Goal: Transaction & Acquisition: Obtain resource

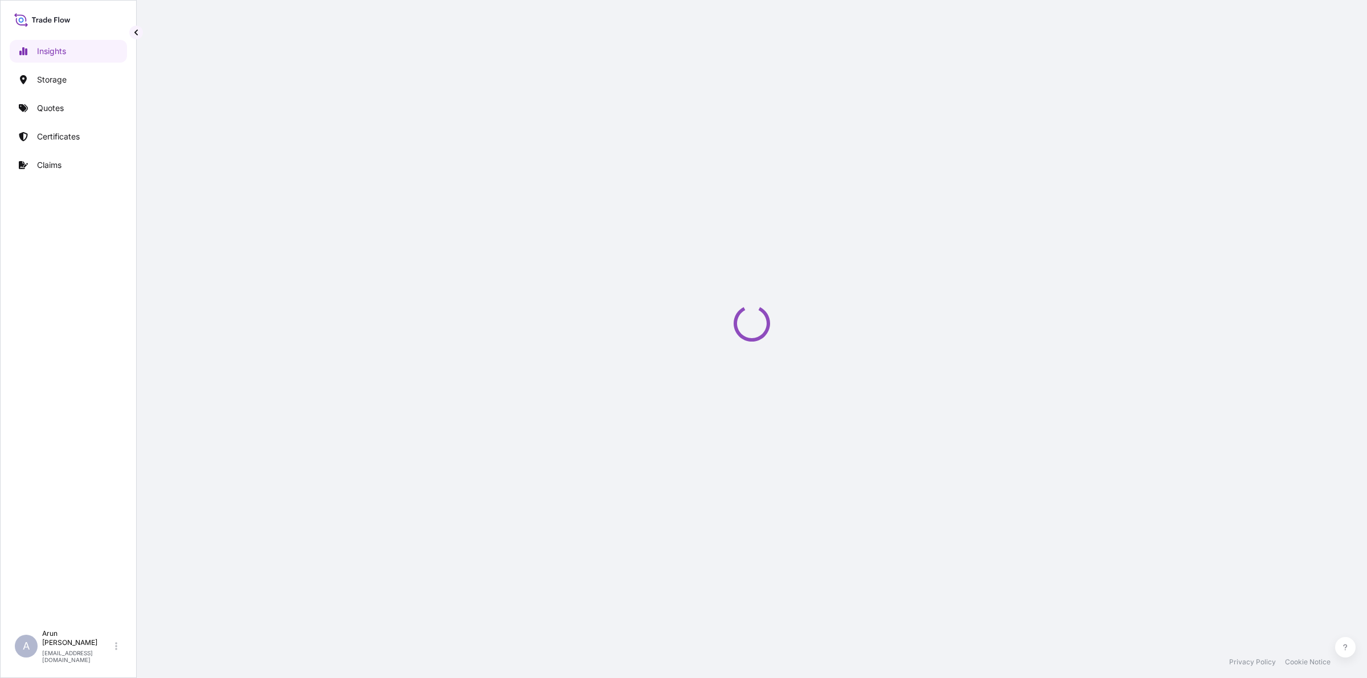
select select "2025"
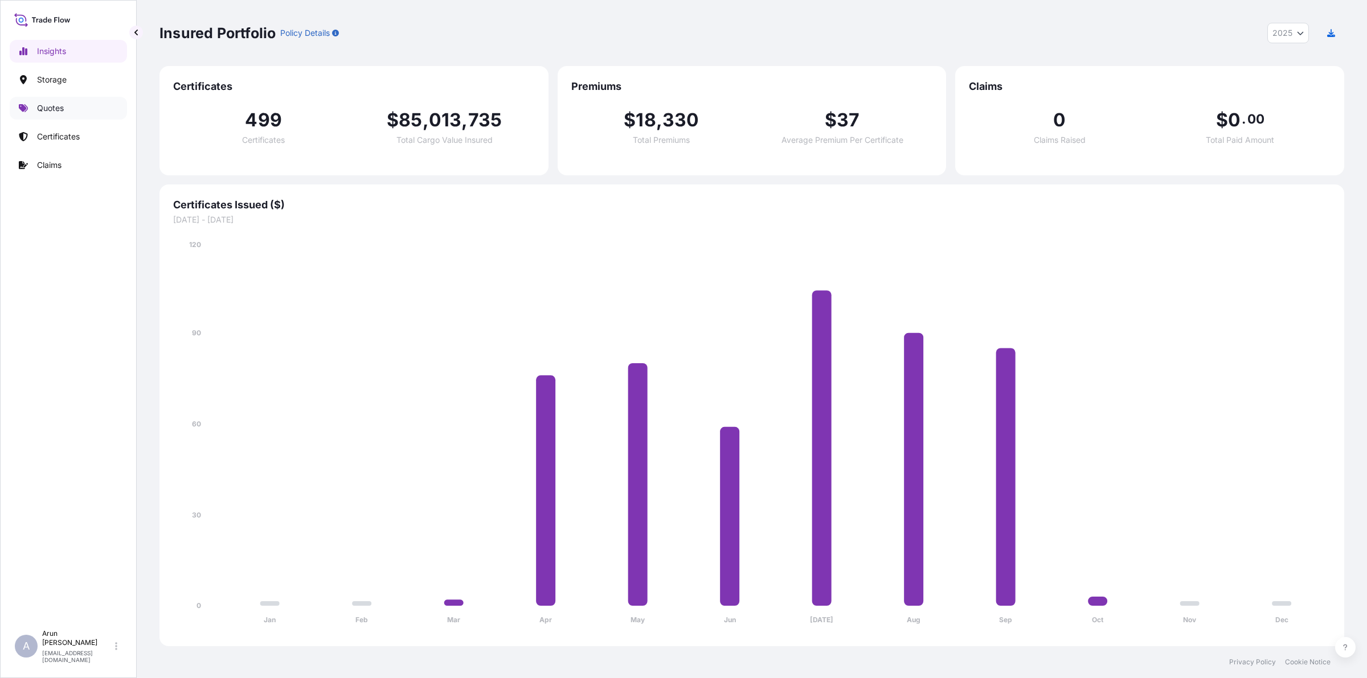
click at [64, 111] on p "Quotes" at bounding box center [50, 108] width 27 height 11
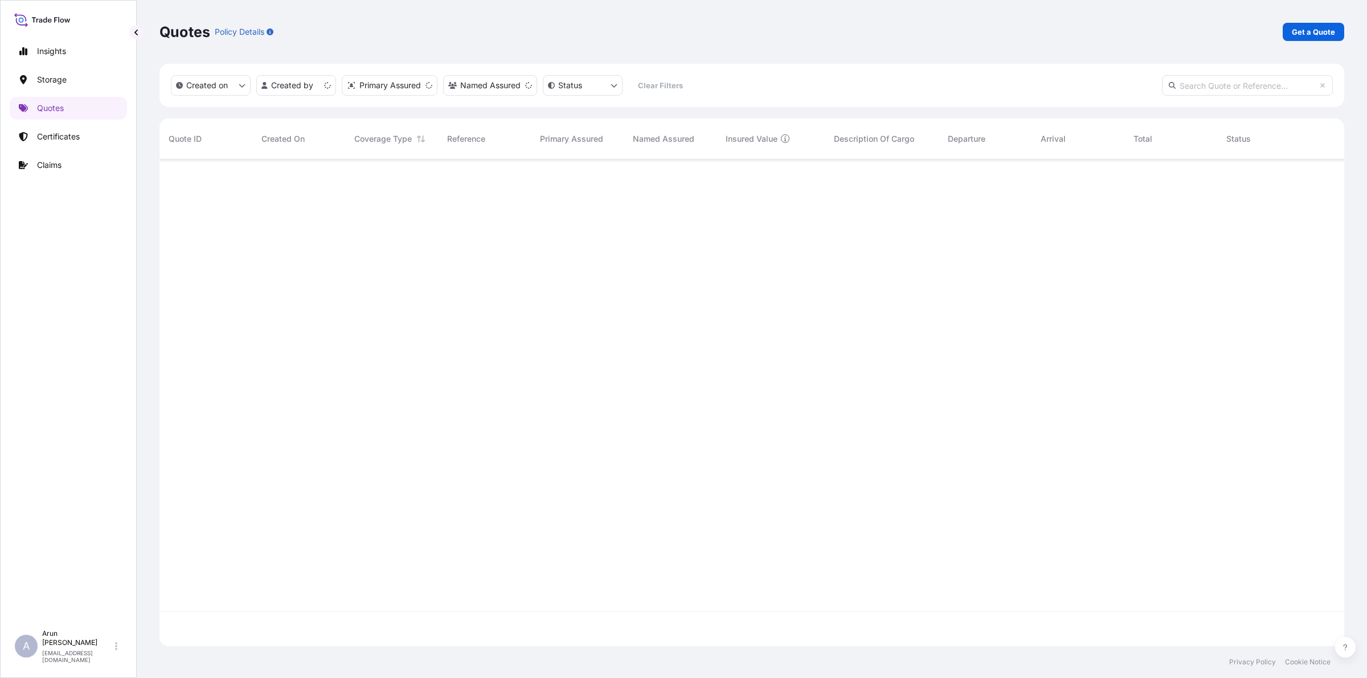
scroll to position [483, 1174]
click at [1313, 32] on p "Get a Quote" at bounding box center [1313, 31] width 43 height 11
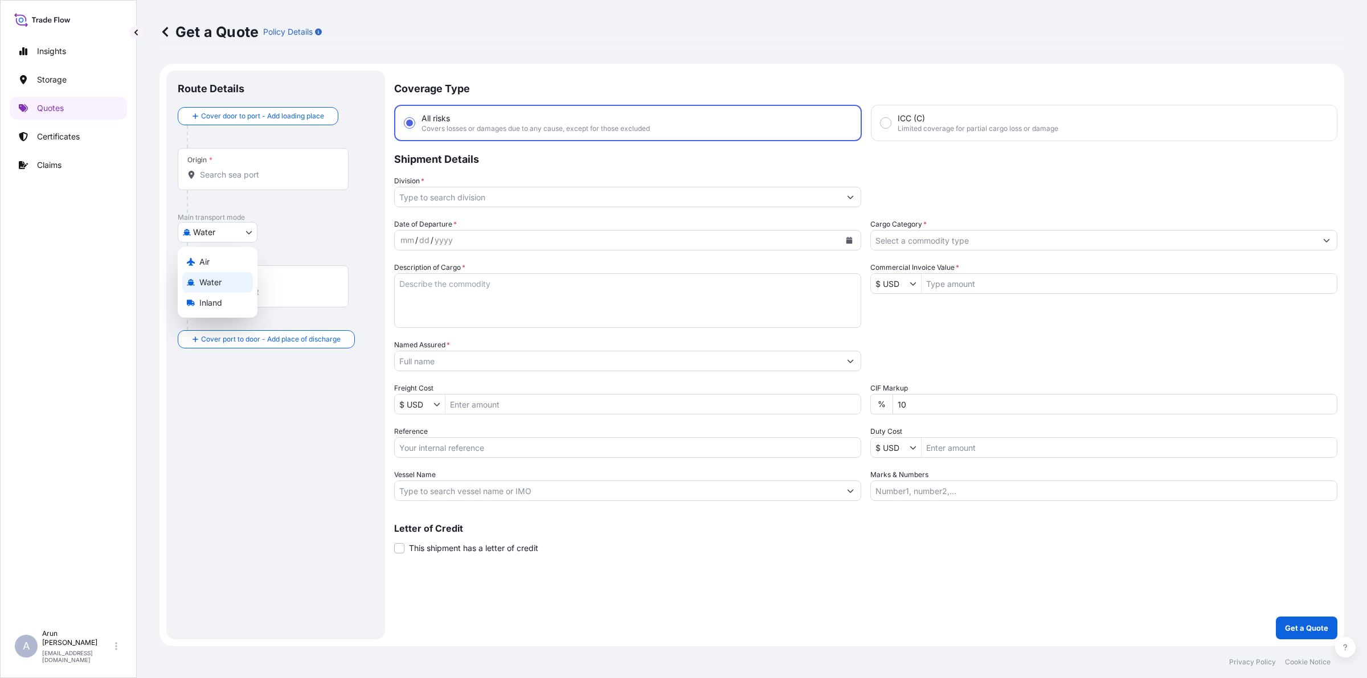
click at [241, 237] on body "Insights Storage Quotes Certificates Claims A [PERSON_NAME] [PERSON_NAME][EMAIL…" at bounding box center [683, 339] width 1367 height 678
click at [205, 254] on div "Air" at bounding box center [217, 262] width 71 height 21
select select "Air"
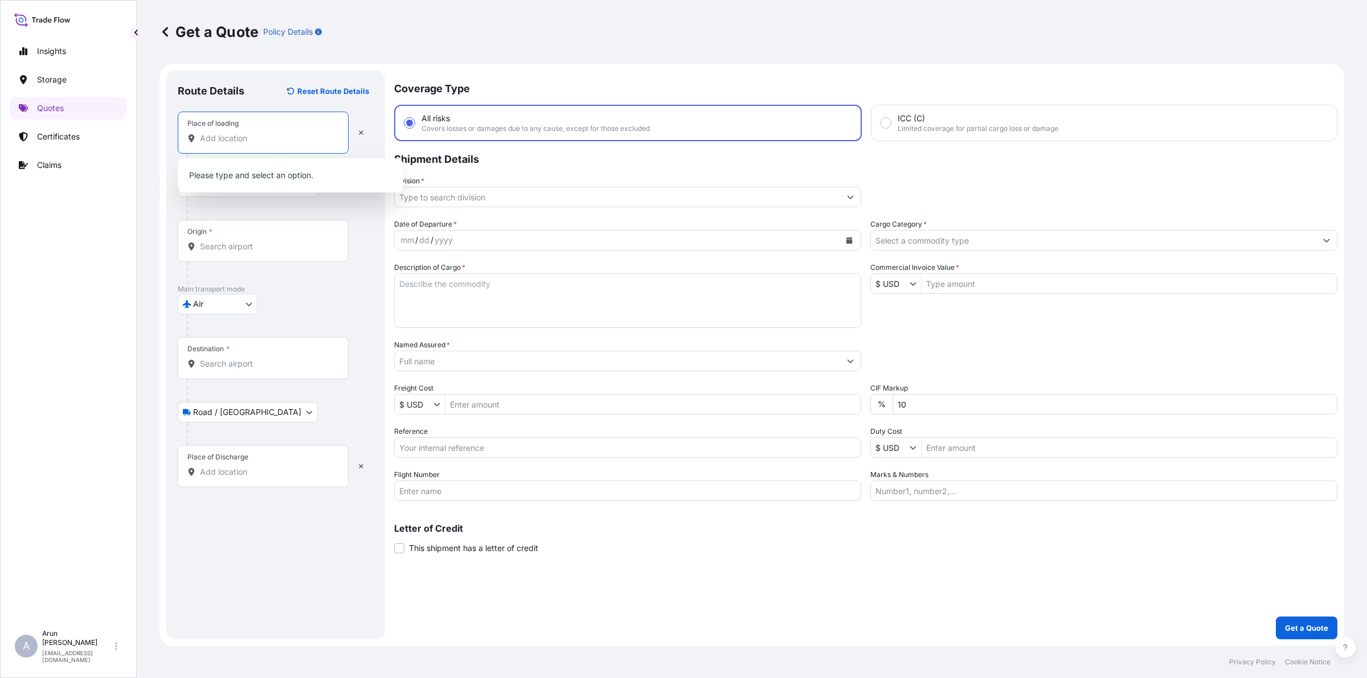
click at [251, 142] on input "Place of loading" at bounding box center [267, 138] width 134 height 11
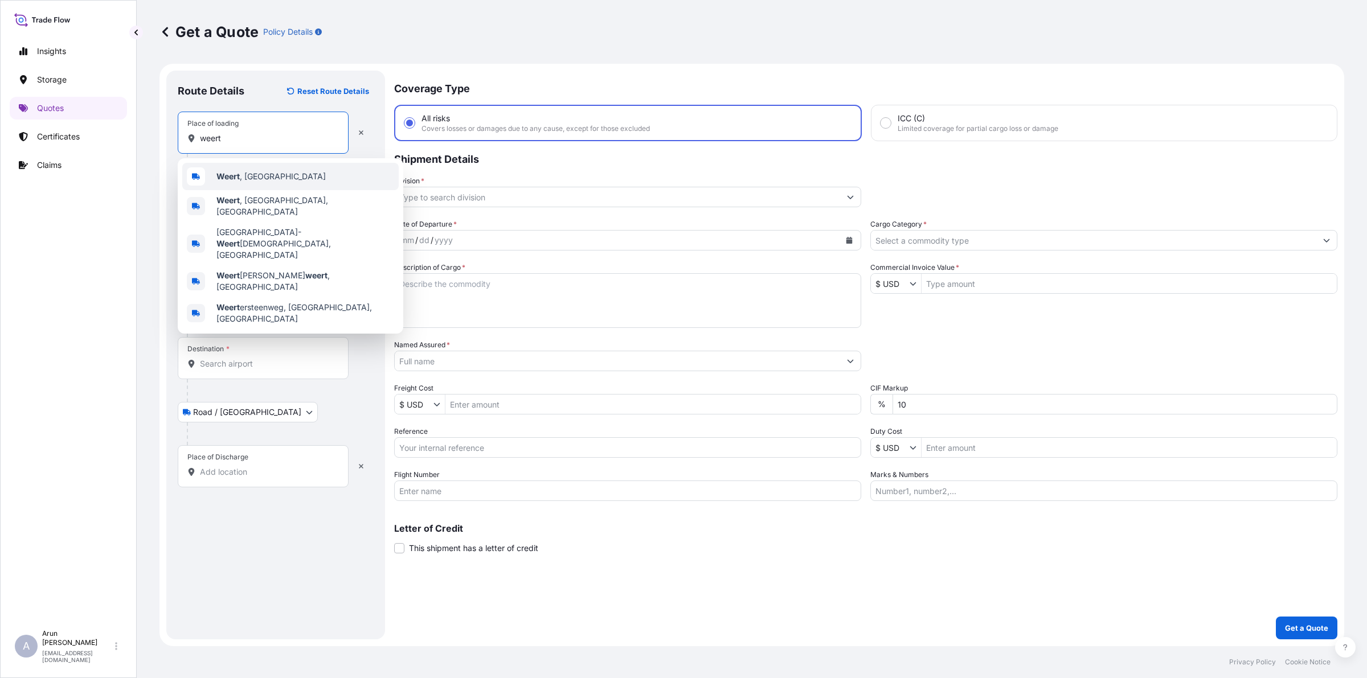
click at [266, 175] on span "Weert , [GEOGRAPHIC_DATA]" at bounding box center [270, 176] width 109 height 11
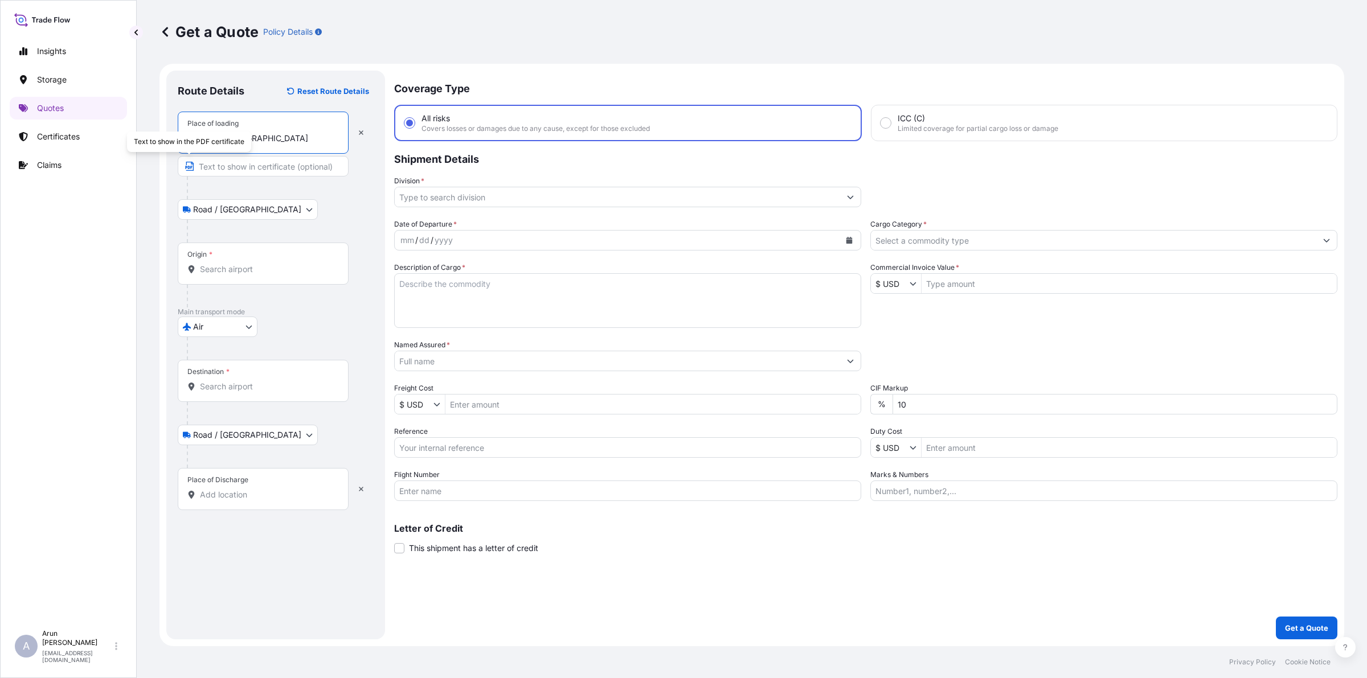
type input "Weert, [GEOGRAPHIC_DATA]"
click at [250, 167] on input "Text to appear on certificate" at bounding box center [263, 166] width 171 height 21
type input "HONEYWELL B.V."
click at [275, 267] on input "Origin *" at bounding box center [267, 269] width 134 height 11
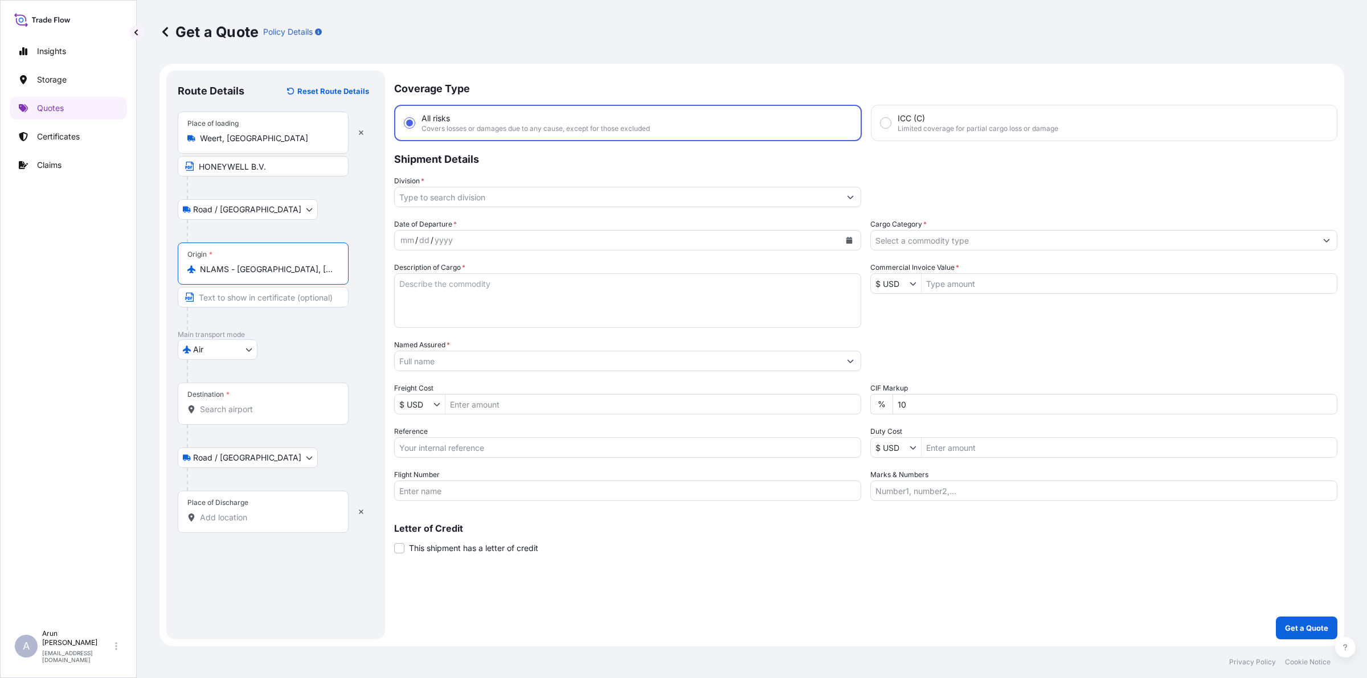
type input "NLAMS - [GEOGRAPHIC_DATA], [GEOGRAPHIC_DATA]"
click at [280, 414] on input "Destination *" at bounding box center [267, 409] width 134 height 11
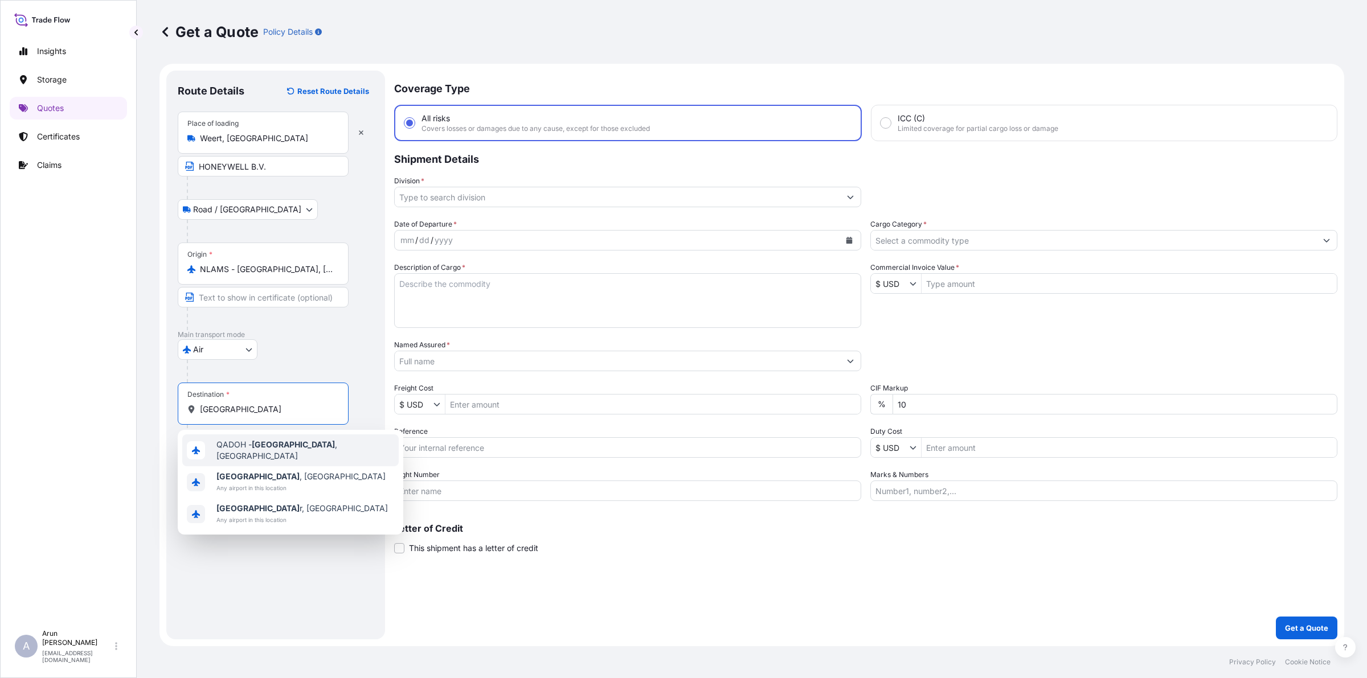
click at [291, 452] on span "QADOH - [GEOGRAPHIC_DATA] , [GEOGRAPHIC_DATA]" at bounding box center [305, 450] width 178 height 23
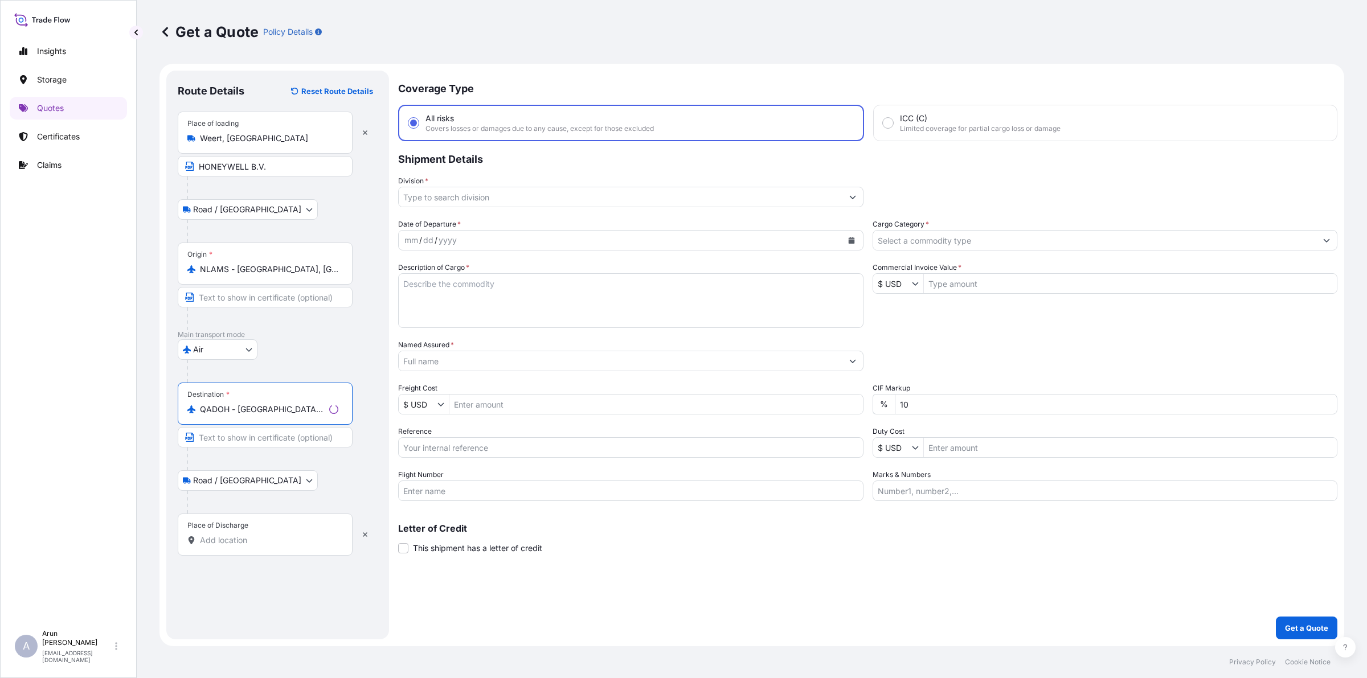
type input "QADOH - [GEOGRAPHIC_DATA], [GEOGRAPHIC_DATA]"
click at [271, 537] on input "Place of Discharge" at bounding box center [269, 540] width 138 height 11
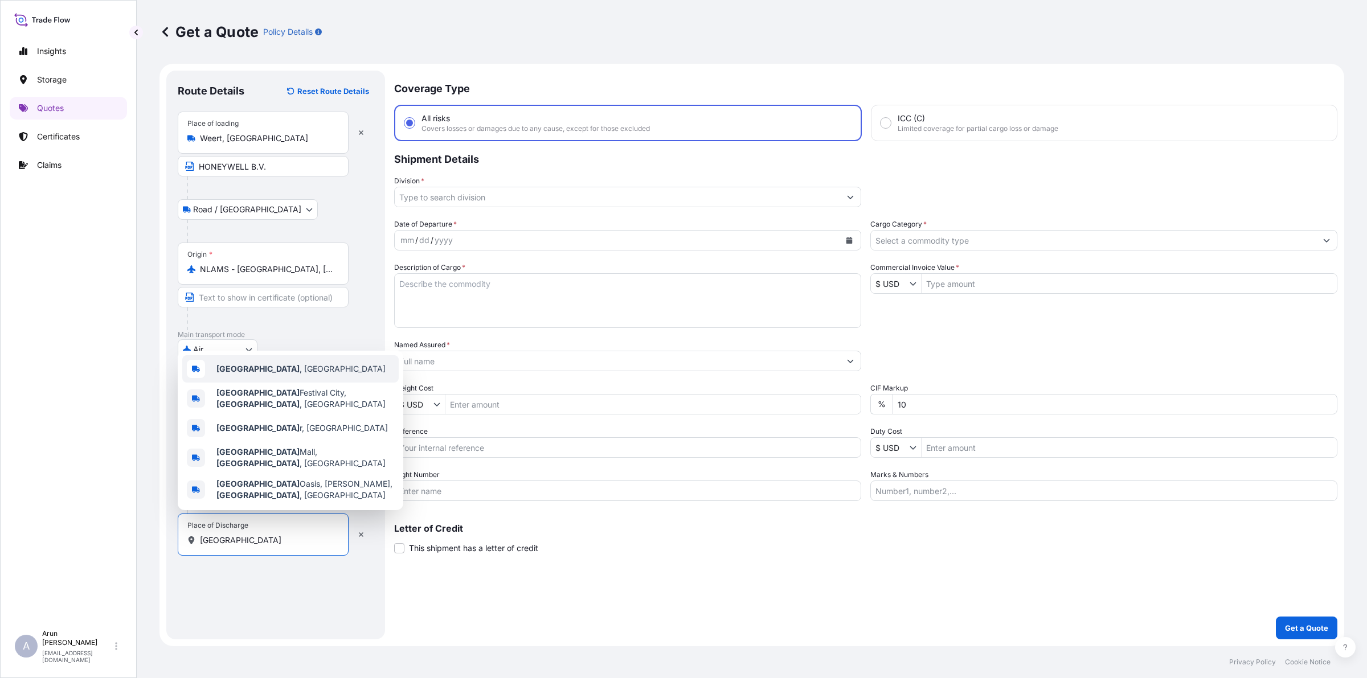
click at [263, 383] on div "[GEOGRAPHIC_DATA] , [GEOGRAPHIC_DATA]" at bounding box center [290, 368] width 216 height 27
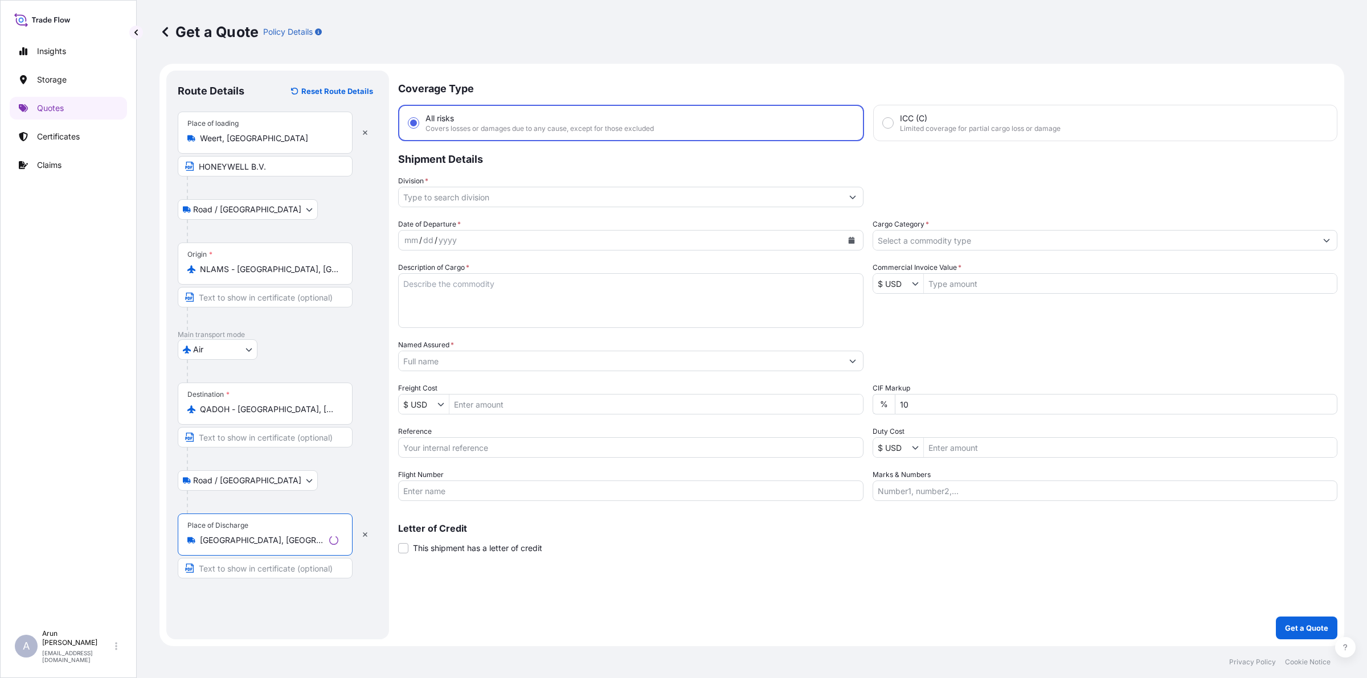
type input "[GEOGRAPHIC_DATA], [GEOGRAPHIC_DATA]"
click at [266, 574] on input "Text to appear on certificate" at bounding box center [263, 568] width 171 height 21
type input "CAPITAL SECURITY SYSTEMS, [GEOGRAPHIC_DATA], [GEOGRAPHIC_DATA]"
click at [324, 570] on input "CAPITAL SECURITY SYSTEMS, [GEOGRAPHIC_DATA], [GEOGRAPHIC_DATA]" at bounding box center [263, 568] width 171 height 21
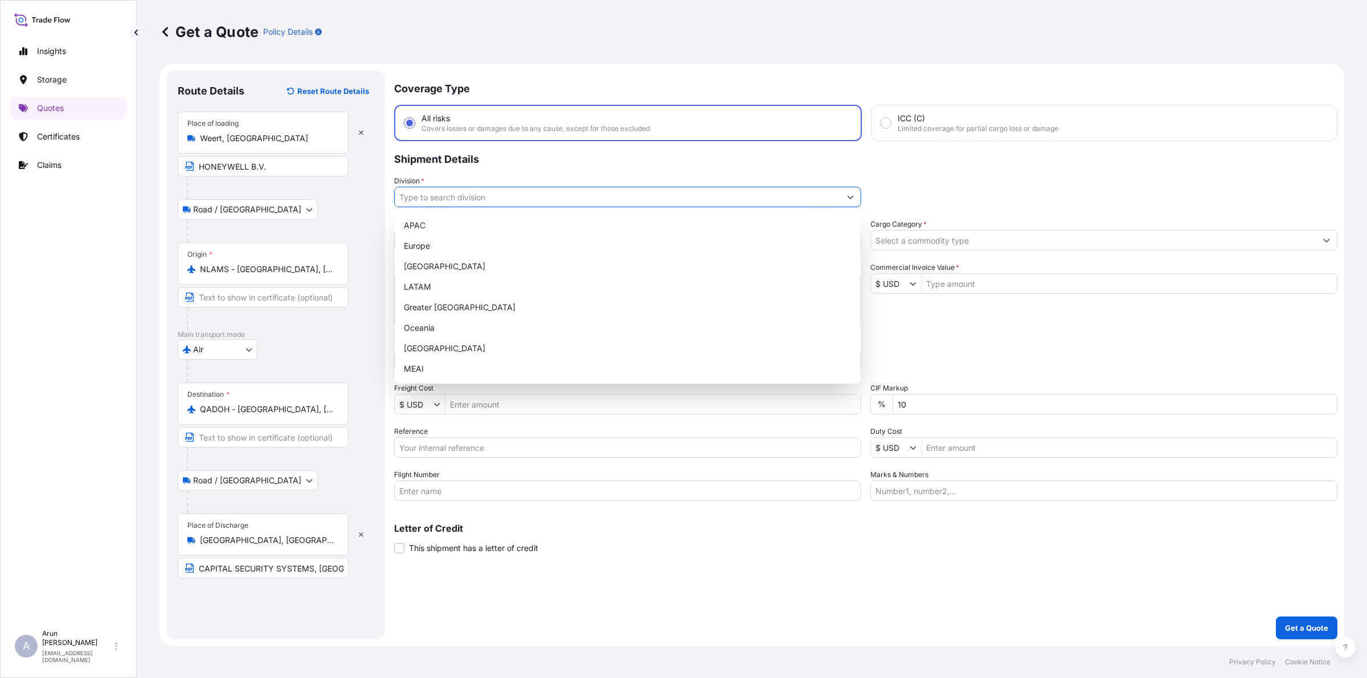
click at [461, 200] on input "Division *" at bounding box center [617, 197] width 445 height 21
click at [439, 355] on div "APAC [GEOGRAPHIC_DATA] [GEOGRAPHIC_DATA] LATAM Greater [GEOGRAPHIC_DATA] [GEOGR…" at bounding box center [627, 297] width 457 height 164
type input "[GEOGRAPHIC_DATA]"
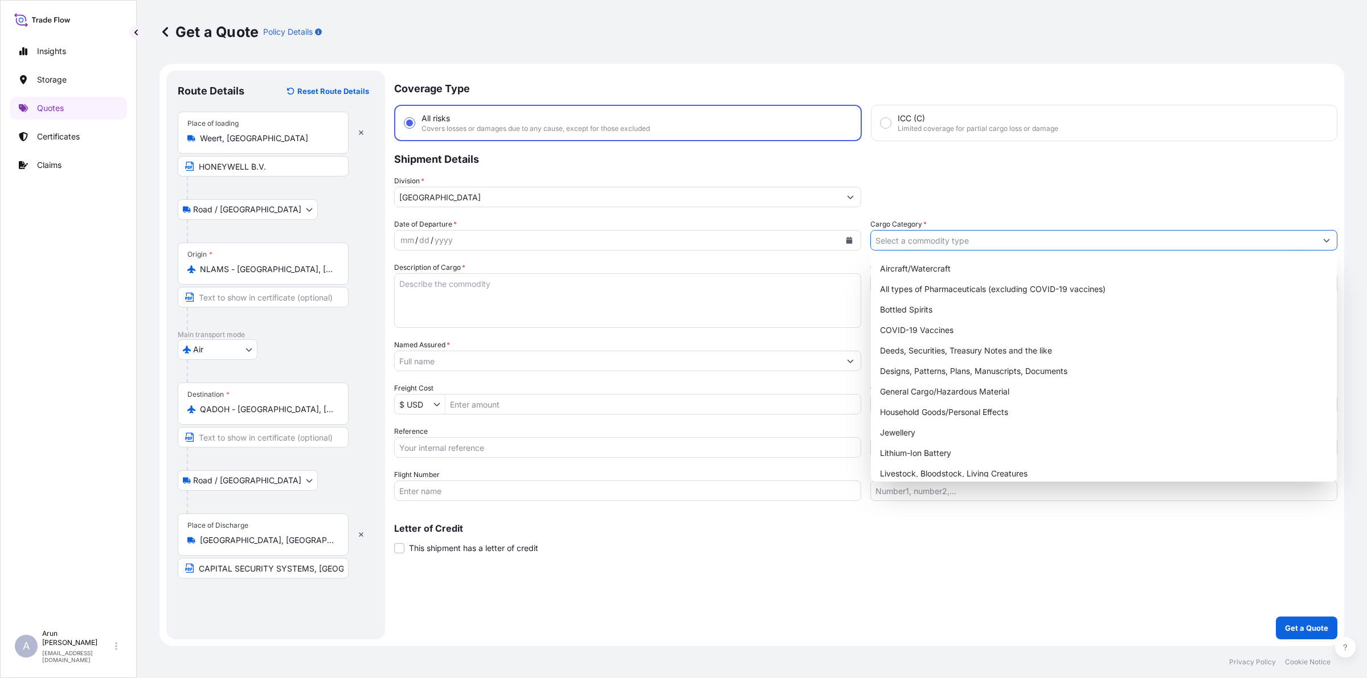
click at [922, 247] on input "Cargo Category *" at bounding box center [1093, 240] width 445 height 21
click at [907, 392] on div "General Cargo/Hazardous Material" at bounding box center [1104, 392] width 457 height 21
type input "General Cargo/Hazardous Material"
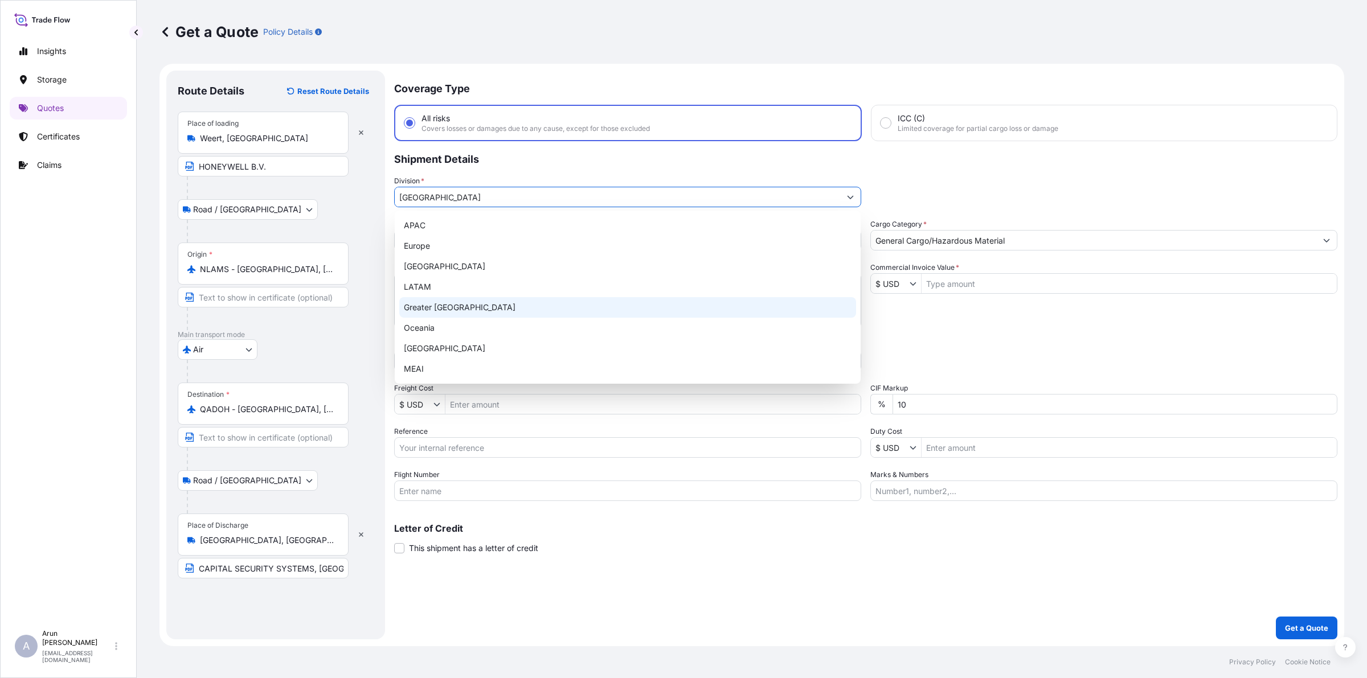
click at [847, 202] on button "Show suggestions" at bounding box center [850, 197] width 21 height 21
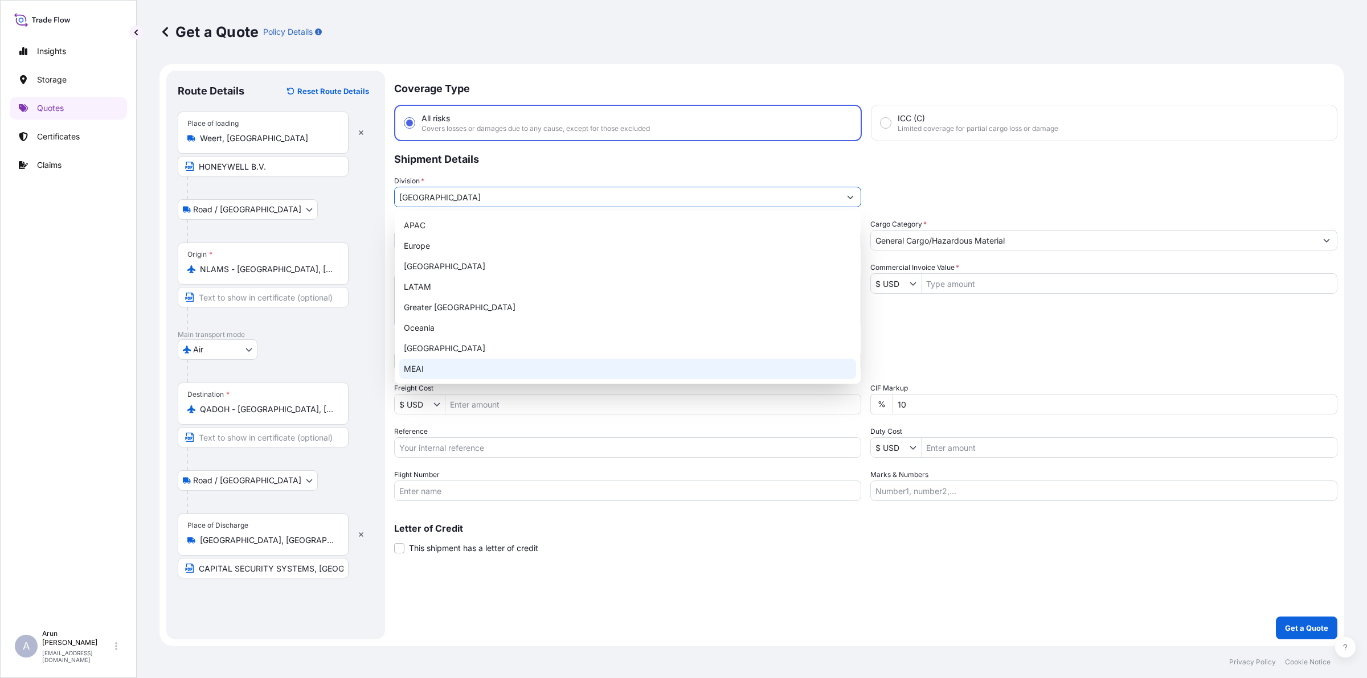
click at [447, 372] on div "MEAI" at bounding box center [627, 369] width 457 height 21
type input "MEAI"
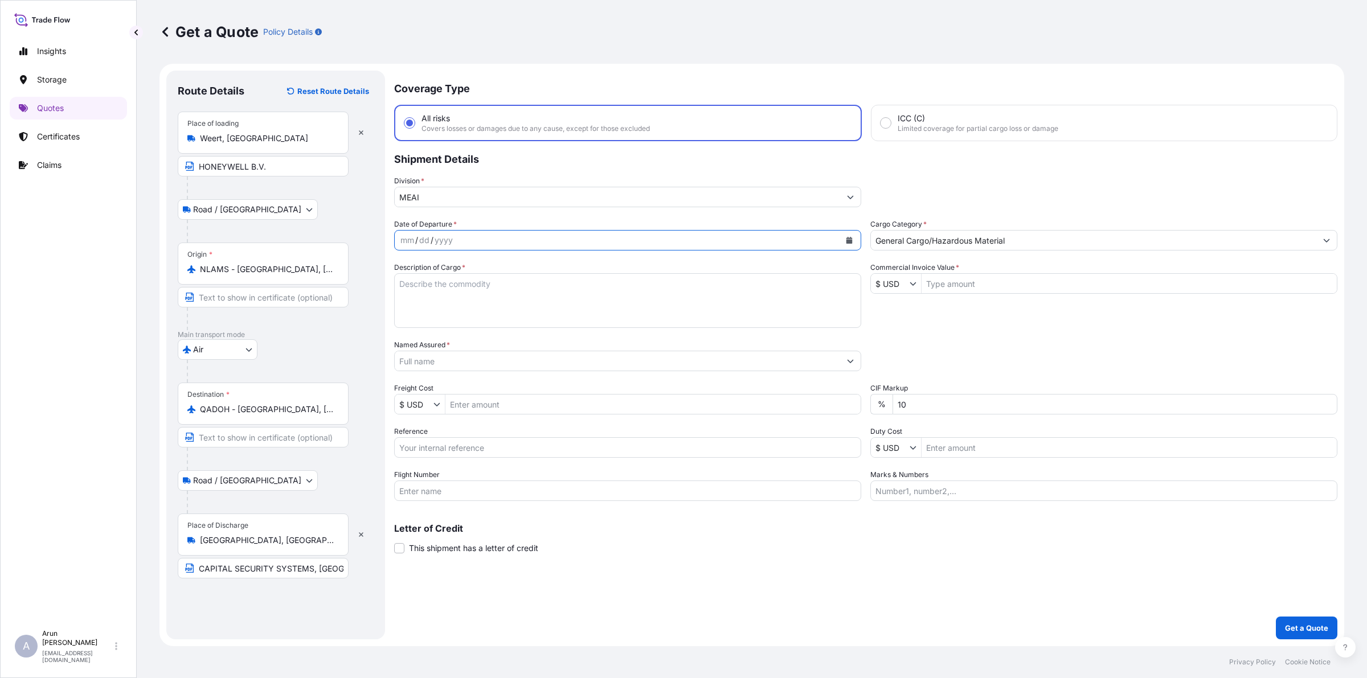
click at [852, 237] on icon "Calendar" at bounding box center [850, 240] width 6 height 7
click at [546, 379] on div "27" at bounding box center [544, 379] width 21 height 21
click at [523, 291] on textarea "Description of Cargo *" at bounding box center [627, 300] width 467 height 55
click at [525, 291] on textarea "Description of Cargo *" at bounding box center [627, 300] width 467 height 55
drag, startPoint x: 500, startPoint y: 287, endPoint x: 334, endPoint y: 320, distance: 169.1
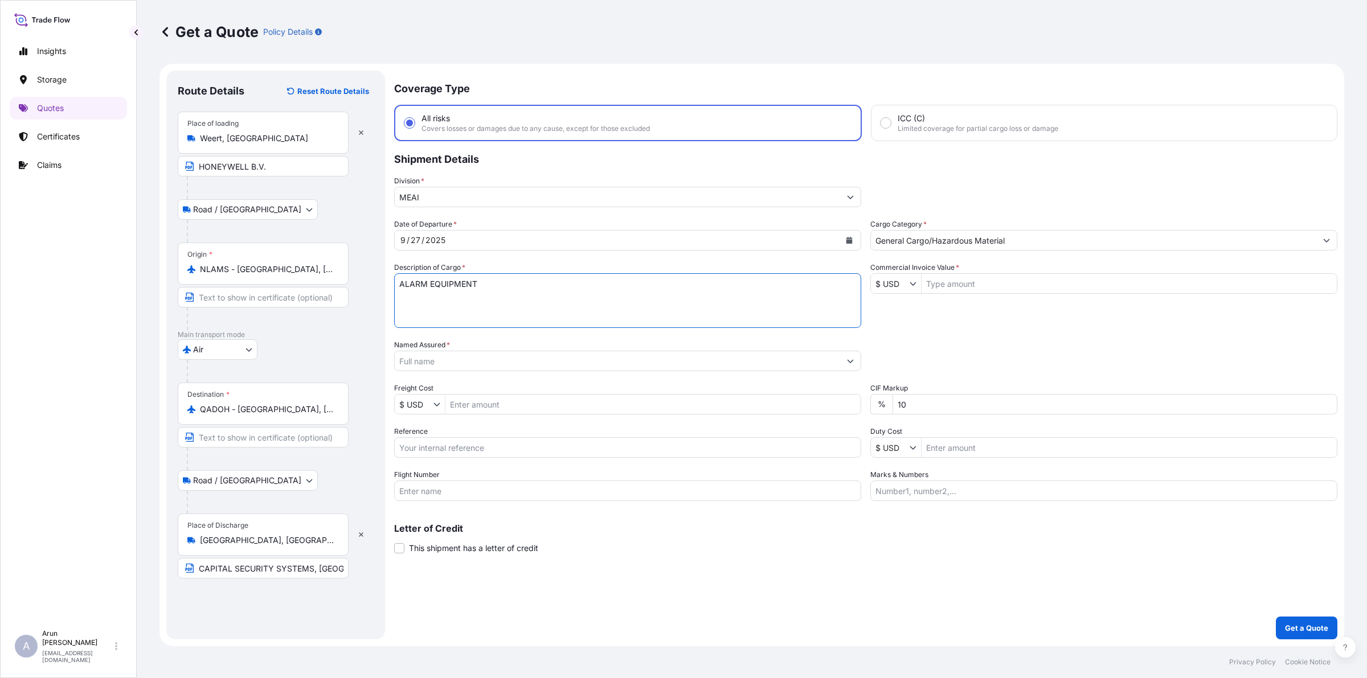
click at [334, 320] on form "Route Details Reset Route Details Place of loading [GEOGRAPHIC_DATA], [GEOGRAPH…" at bounding box center [752, 355] width 1185 height 583
click at [565, 300] on textarea "INTELLIGENT SYSTEM CONTROLLER MP SERIES DUAL READER INTERFACE MODULE-SERIES3 IN…" at bounding box center [627, 300] width 467 height 55
click at [602, 308] on textarea "INTELLIGENT SYSTEM CONTROLLER MP SERIES DUAL READER INTERFACE MODULE-SERIES 3 I…" at bounding box center [627, 300] width 467 height 55
type textarea "INTELLIGENT SYSTEM CONTROLLER MP SERIES DUAL READER INTERFACE MODULE-SERIES 3 I…"
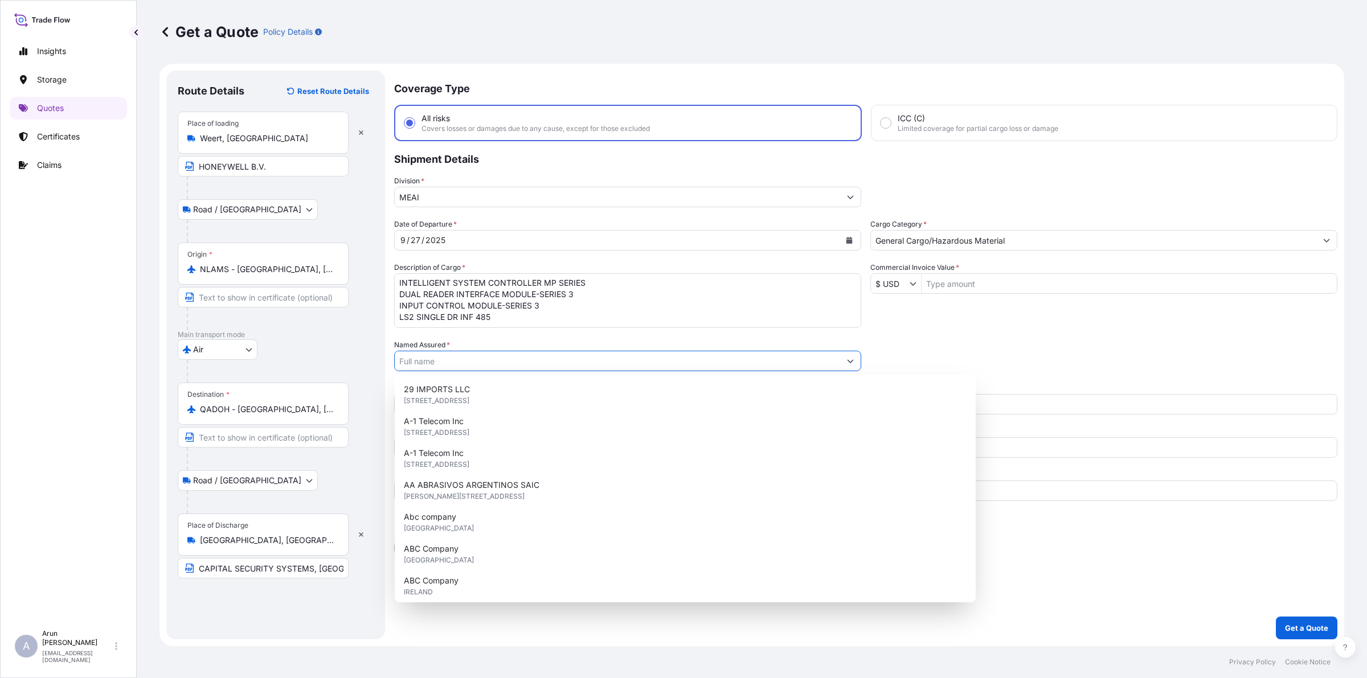
click at [547, 362] on input "Named Assured *" at bounding box center [617, 361] width 445 height 21
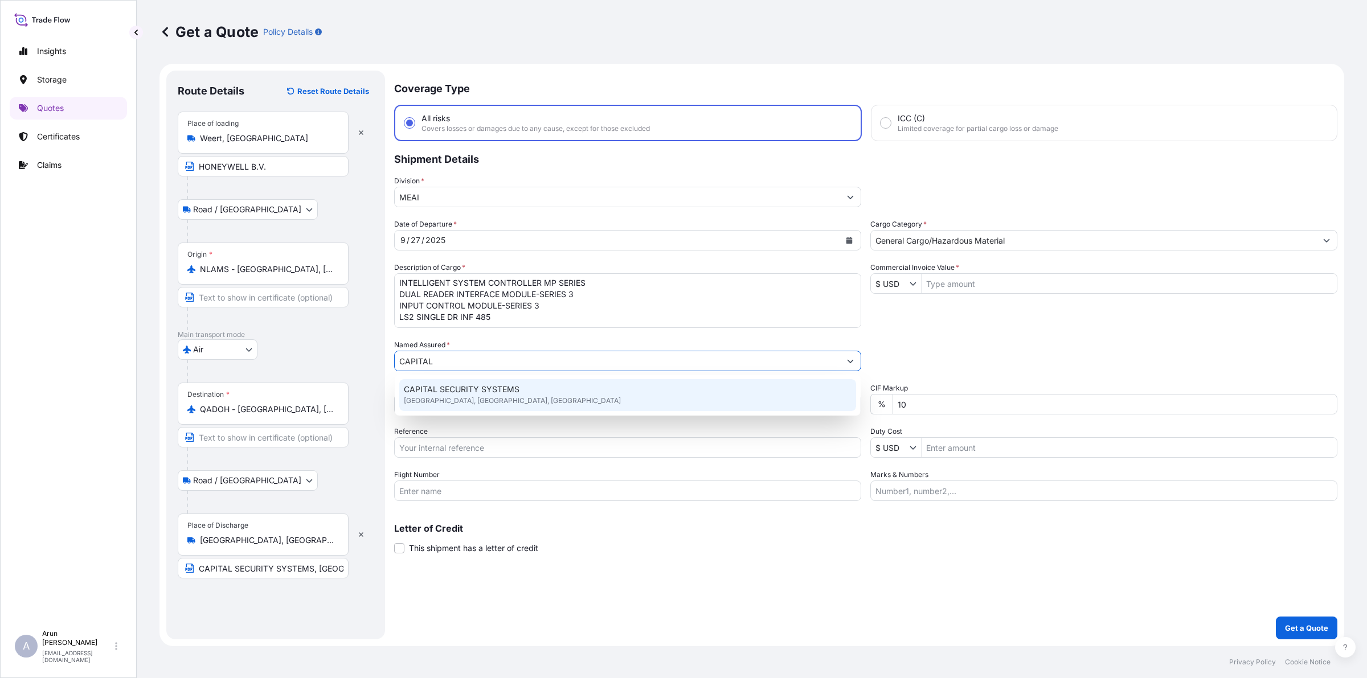
click at [537, 389] on div "CAPITAL SECURITY SYSTEMS Doha, Doha, Qatar" at bounding box center [627, 395] width 457 height 32
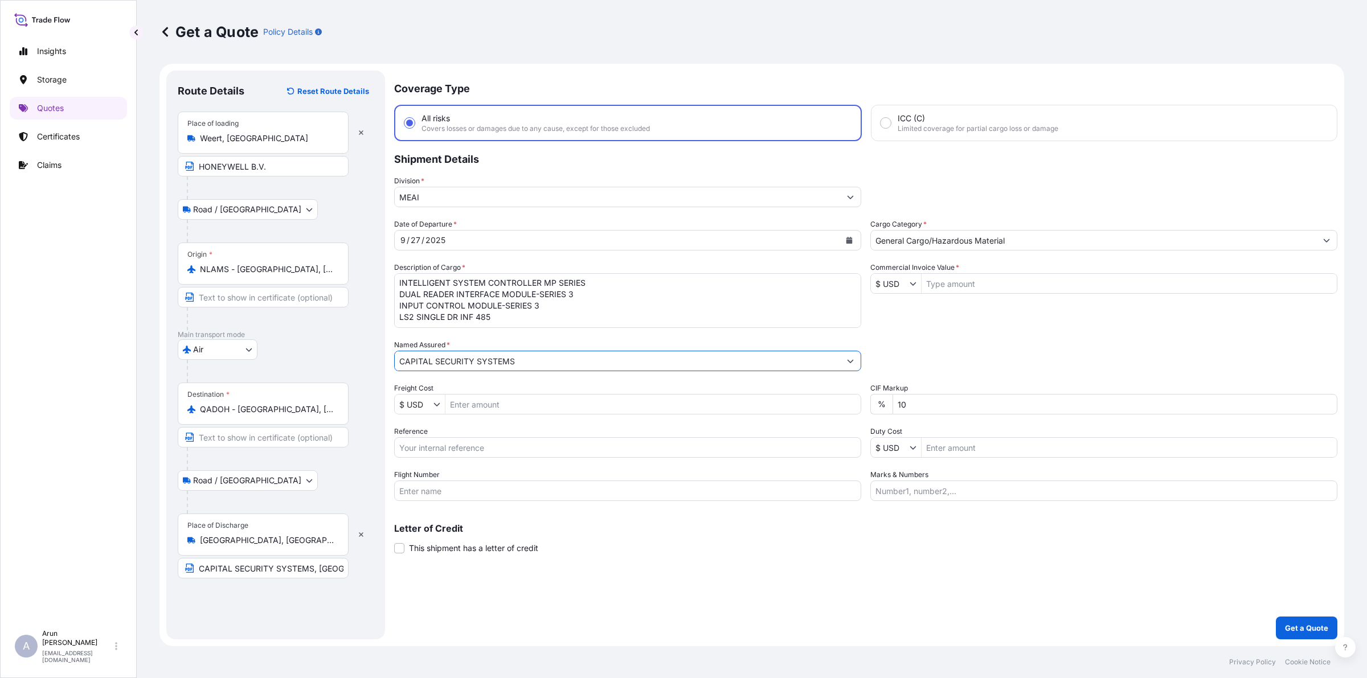
type input "CAPITAL SECURITY SYSTEMS"
click at [527, 416] on div "Date of Departure * 9 / 27 / 2025 Cargo Category * General Cargo/Hazardous Mate…" at bounding box center [865, 360] width 943 height 283
click at [530, 398] on input "Freight Cost" at bounding box center [652, 404] width 415 height 21
type input "885"
click at [517, 448] on input "Reference" at bounding box center [627, 448] width 467 height 21
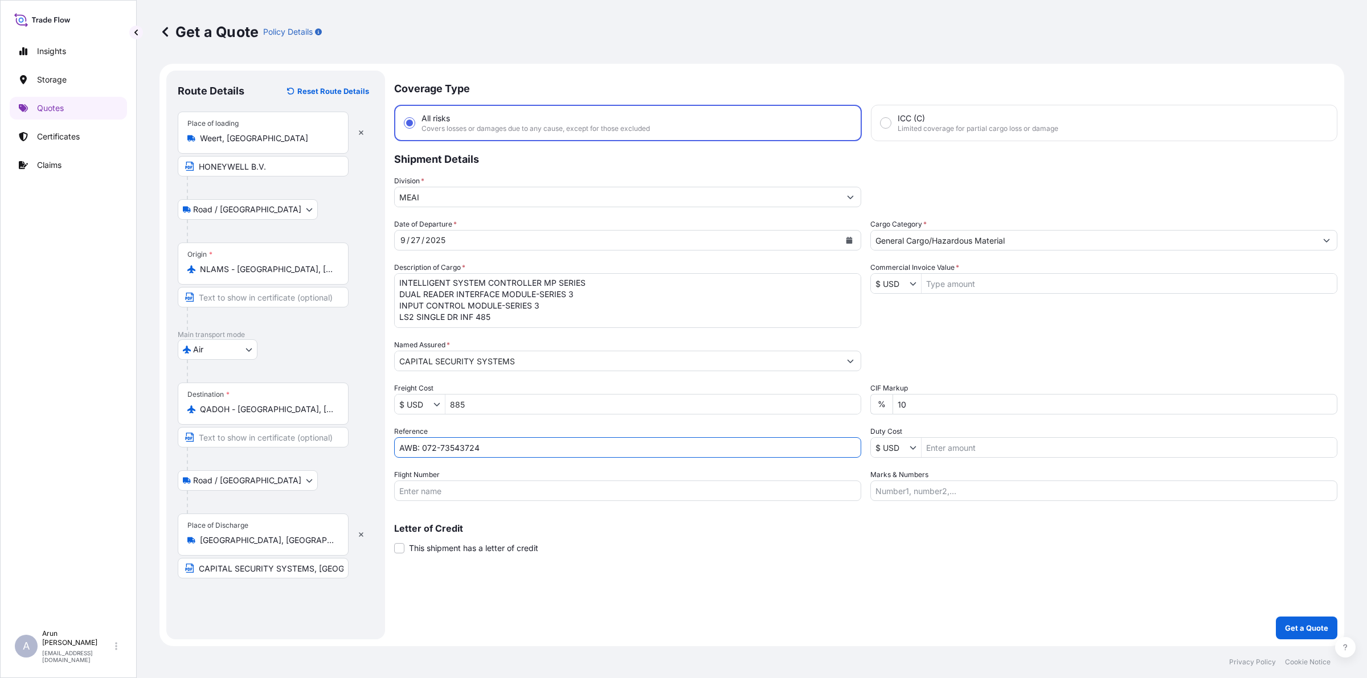
drag, startPoint x: 422, startPoint y: 449, endPoint x: 517, endPoint y: 441, distance: 96.0
click at [517, 441] on input "AWB: 072-73543724" at bounding box center [627, 448] width 467 height 21
type input "AWB: 125-17563545"
click at [492, 484] on input "Flight Number" at bounding box center [627, 491] width 467 height 21
type input "BY AIR"
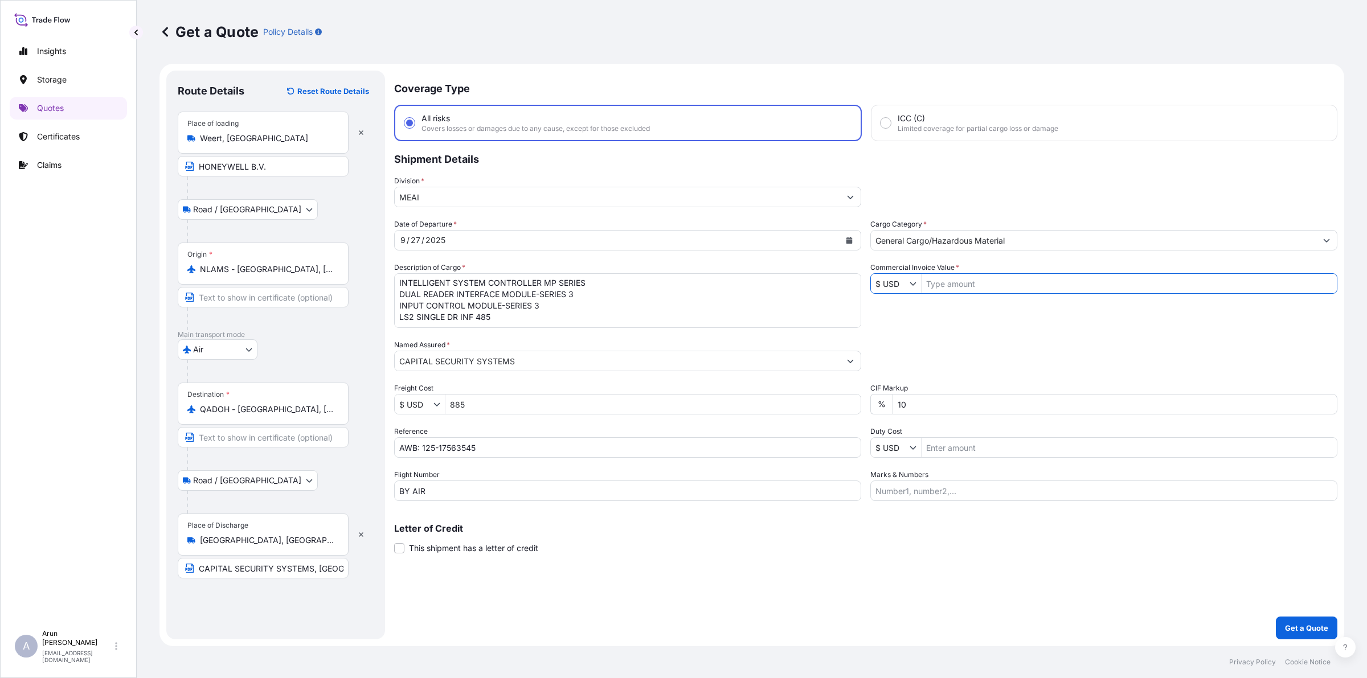
click at [1023, 279] on input "Commercial Invoice Value *" at bounding box center [1129, 283] width 415 height 21
type input "195,118.09"
click at [988, 485] on input "Marks & Numbers" at bounding box center [1103, 491] width 467 height 21
drag, startPoint x: 927, startPoint y: 490, endPoint x: 978, endPoint y: 506, distance: 53.0
click at [978, 506] on div "Coverage Type All risks Covers losses or damages due to any cause, except for t…" at bounding box center [865, 355] width 943 height 569
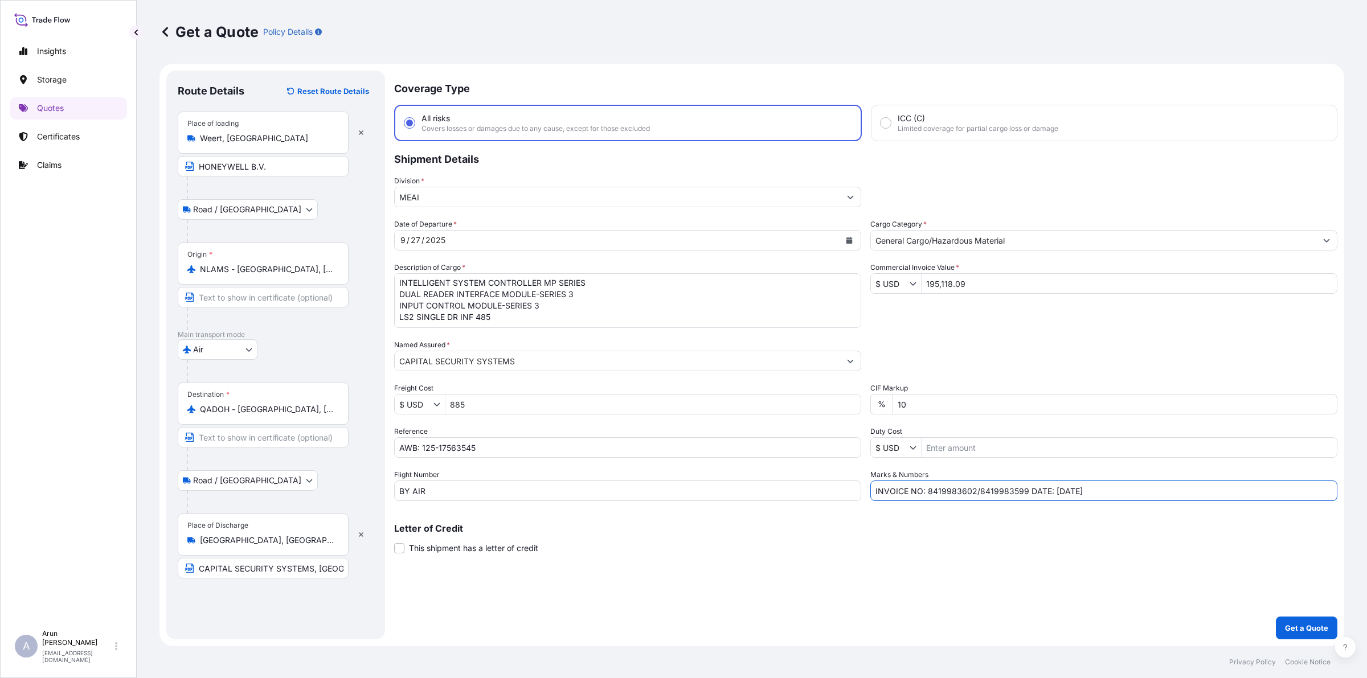
click at [1057, 490] on input "INVOICE NO: 8419983602/8419983599 DATE: 15.08.2025" at bounding box center [1103, 491] width 467 height 21
type input "INVOICE NO: 8419983602/8419983599 DATE: 15.09.2025/12.09.2025"
click at [1290, 628] on p "Get a Quote" at bounding box center [1306, 628] width 43 height 11
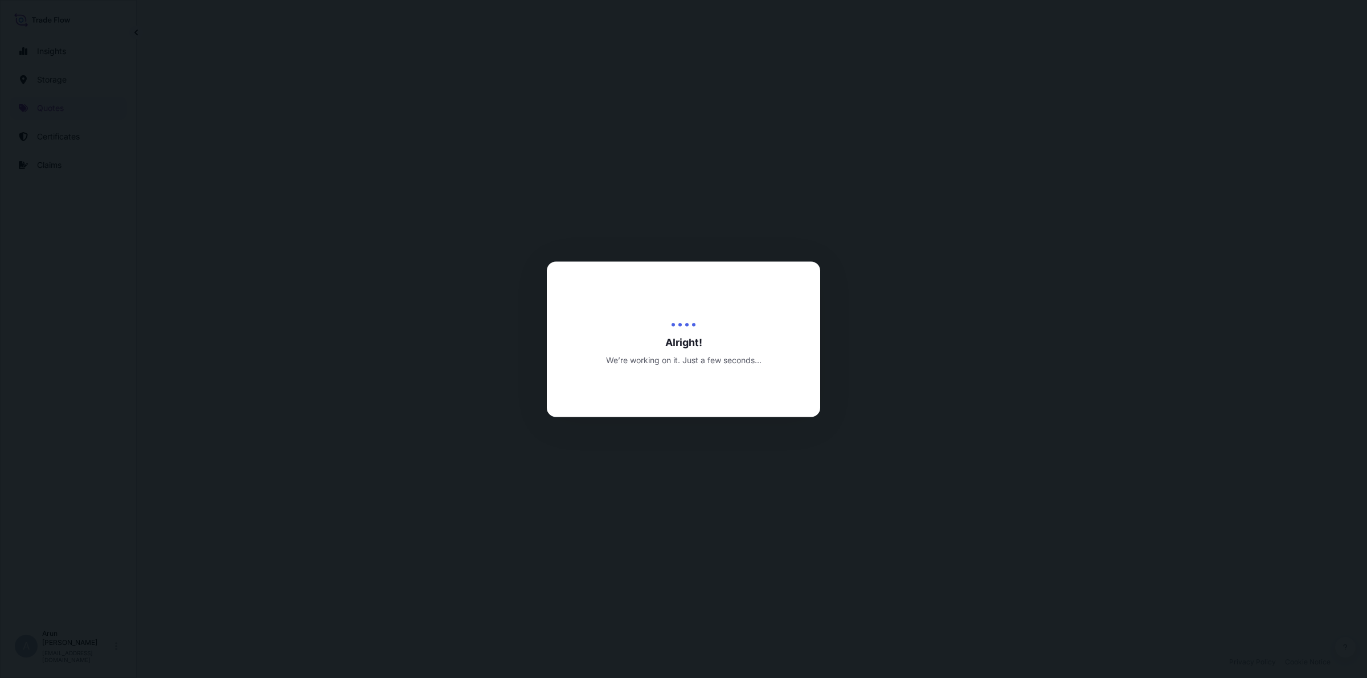
select select "Road / Inland"
select select "Air"
select select "Road / Inland"
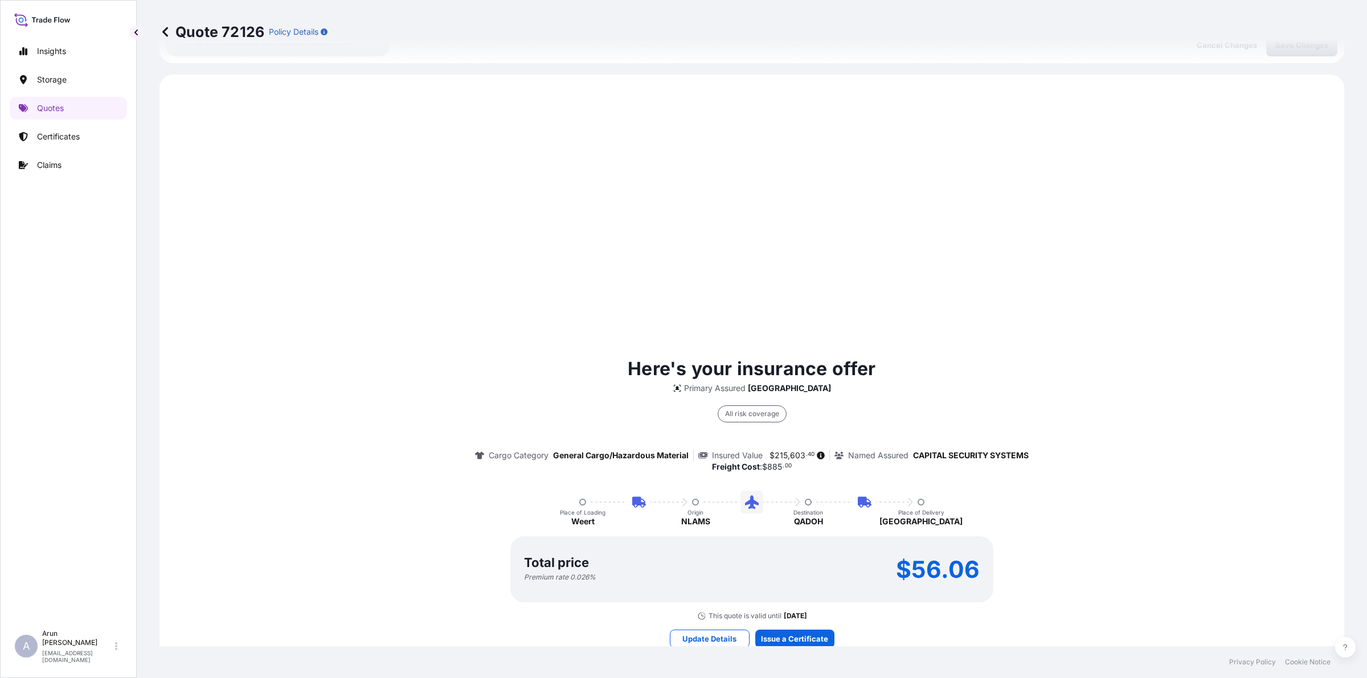
scroll to position [547, 0]
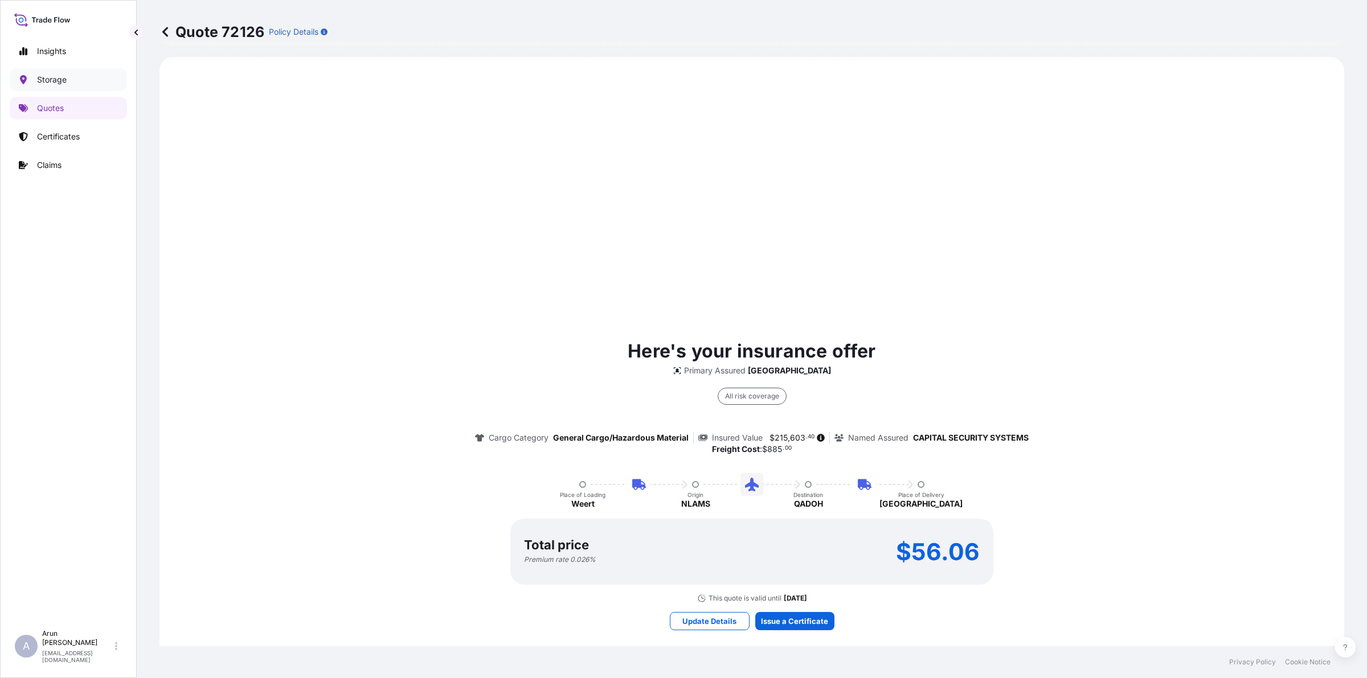
drag, startPoint x: 38, startPoint y: 81, endPoint x: 138, endPoint y: 586, distance: 514.7
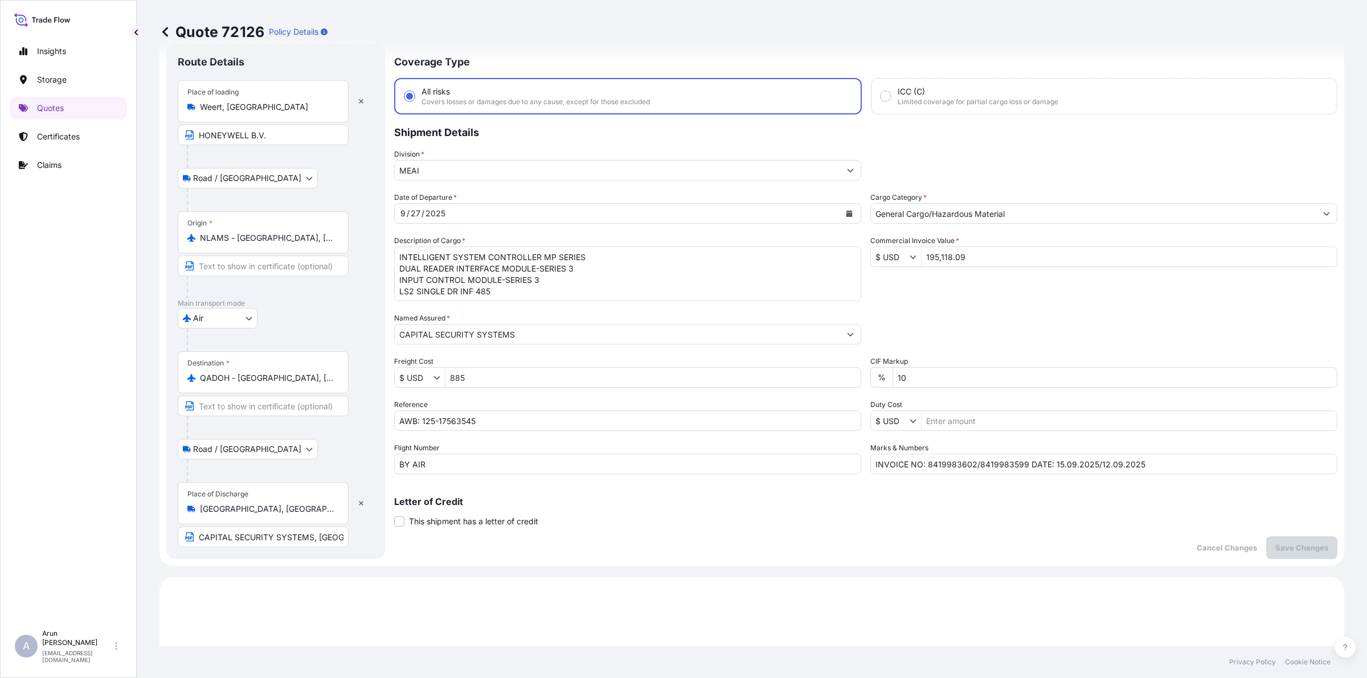
scroll to position [0, 0]
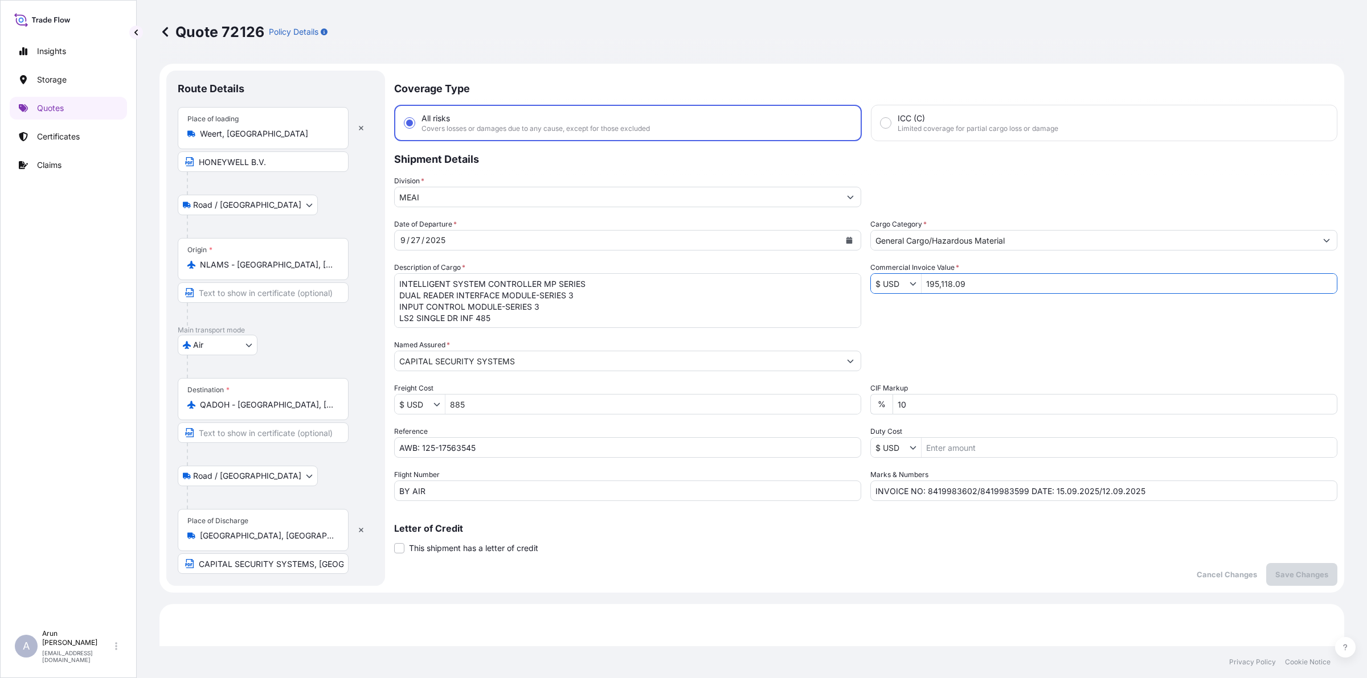
drag, startPoint x: 971, startPoint y: 279, endPoint x: 900, endPoint y: 298, distance: 73.6
click at [900, 298] on div "Date of Departure * 9 / 27 / 2025 Cargo Category * General Cargo/Hazardous Mate…" at bounding box center [865, 360] width 943 height 283
type input "165,178.22"
drag, startPoint x: 508, startPoint y: 318, endPoint x: 373, endPoint y: 344, distance: 136.9
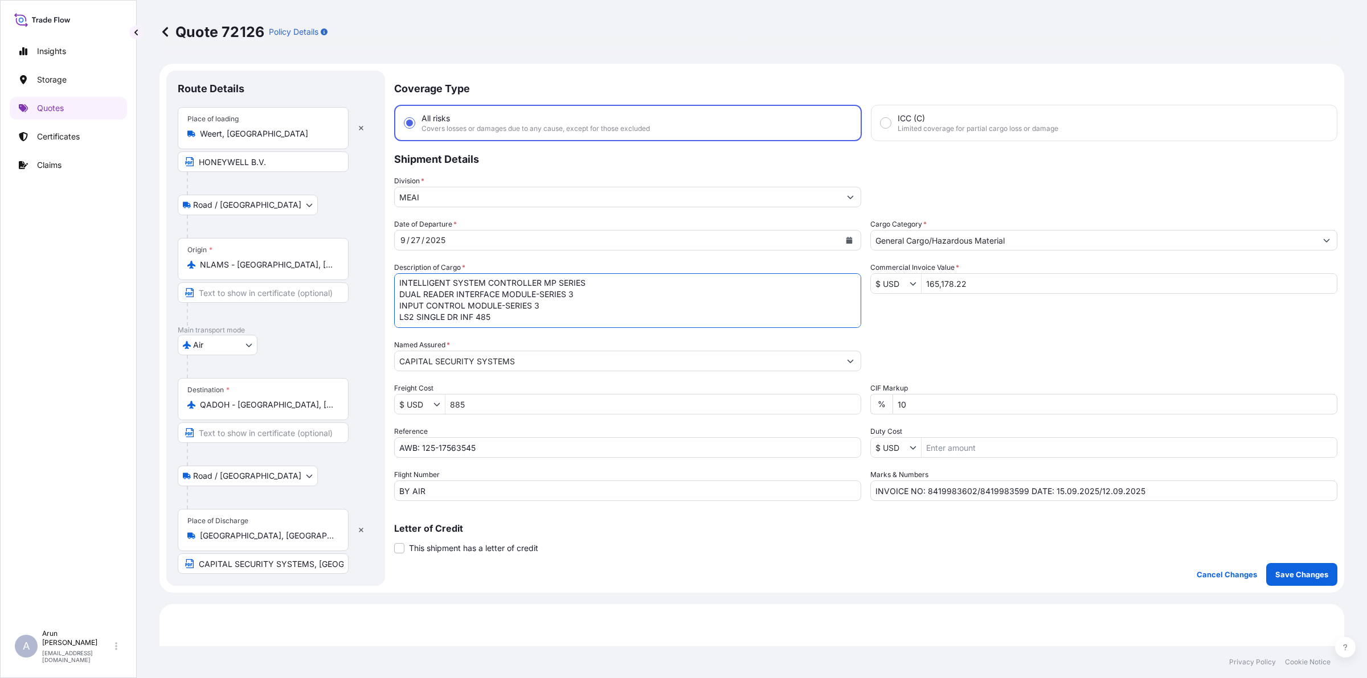
click at [373, 344] on form "Route Details Place of loading Weert, Netherlands HONEYWELL B.V. Road / Inland …" at bounding box center [752, 328] width 1185 height 529
type textarea "INTELLIGENT SYSTEM CONTROLLER MP SERIES DUAL READER INTERFACE MODULE-SERIES 3 I…"
click at [1285, 570] on p "Save Changes" at bounding box center [1301, 574] width 53 height 11
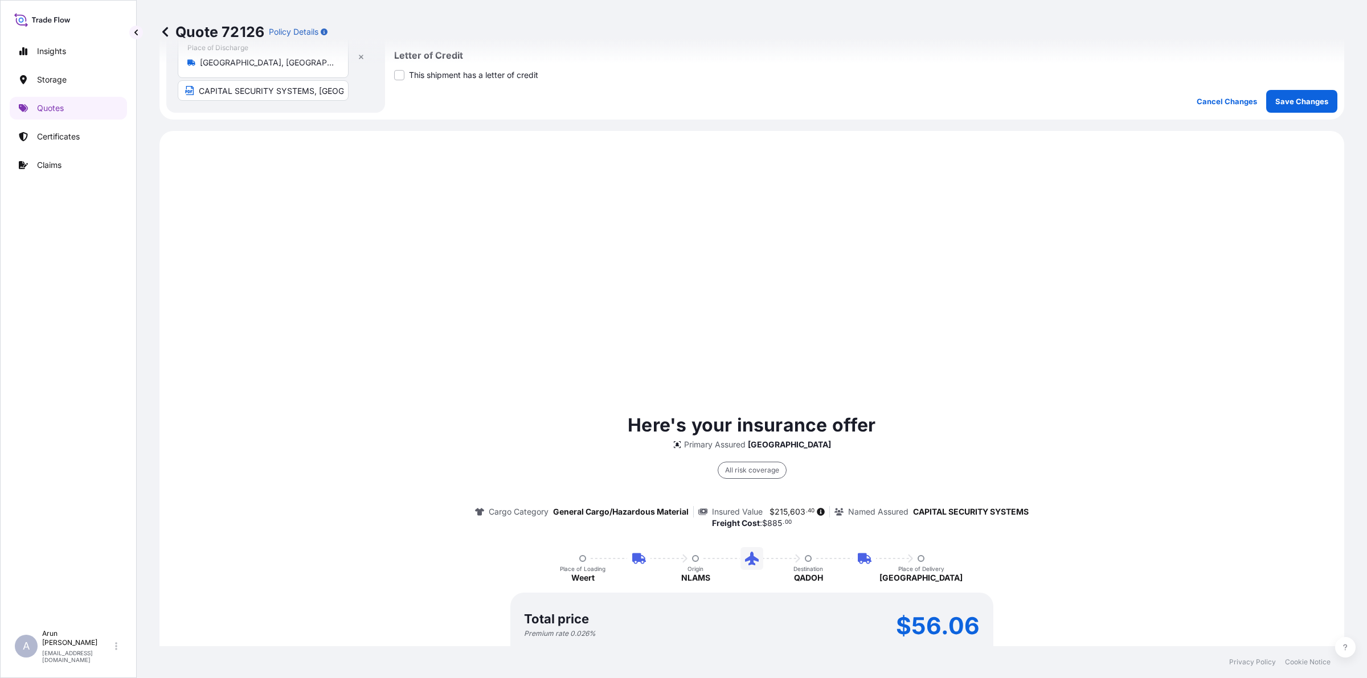
scroll to position [547, 0]
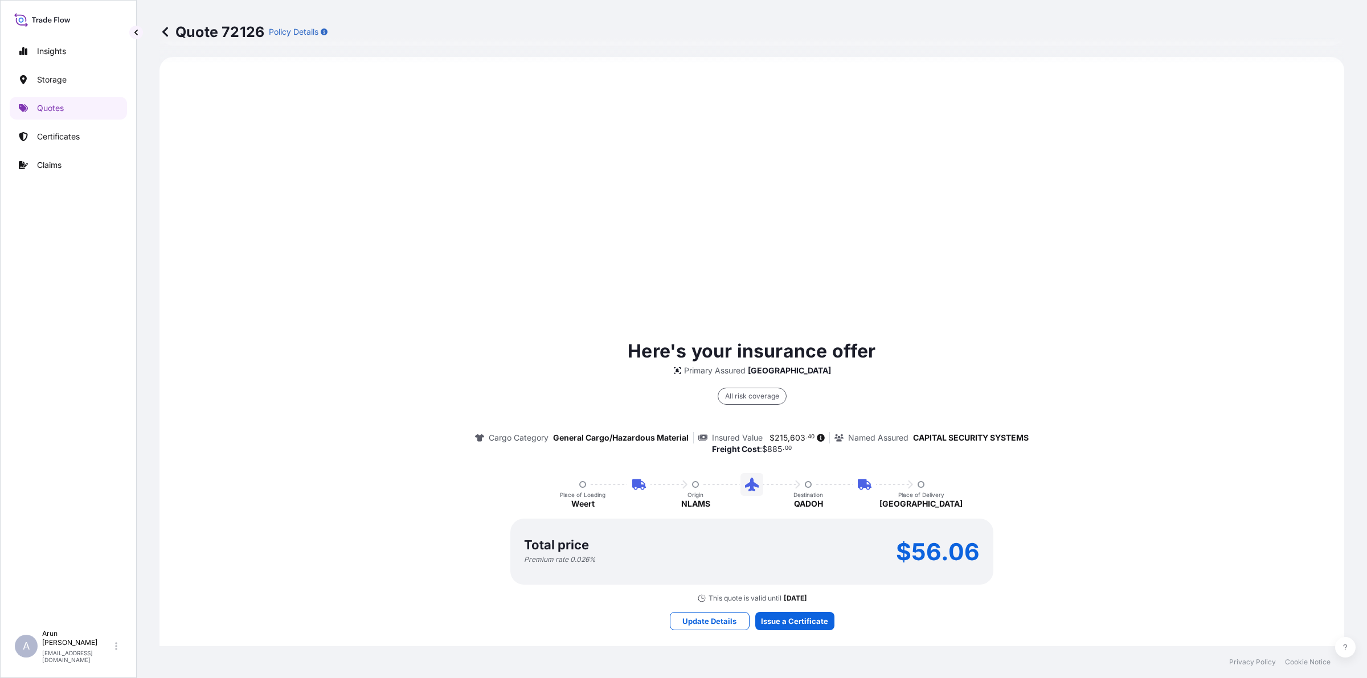
select select "Road / Inland"
select select "Air"
select select "Road / Inland"
type input "$ USD"
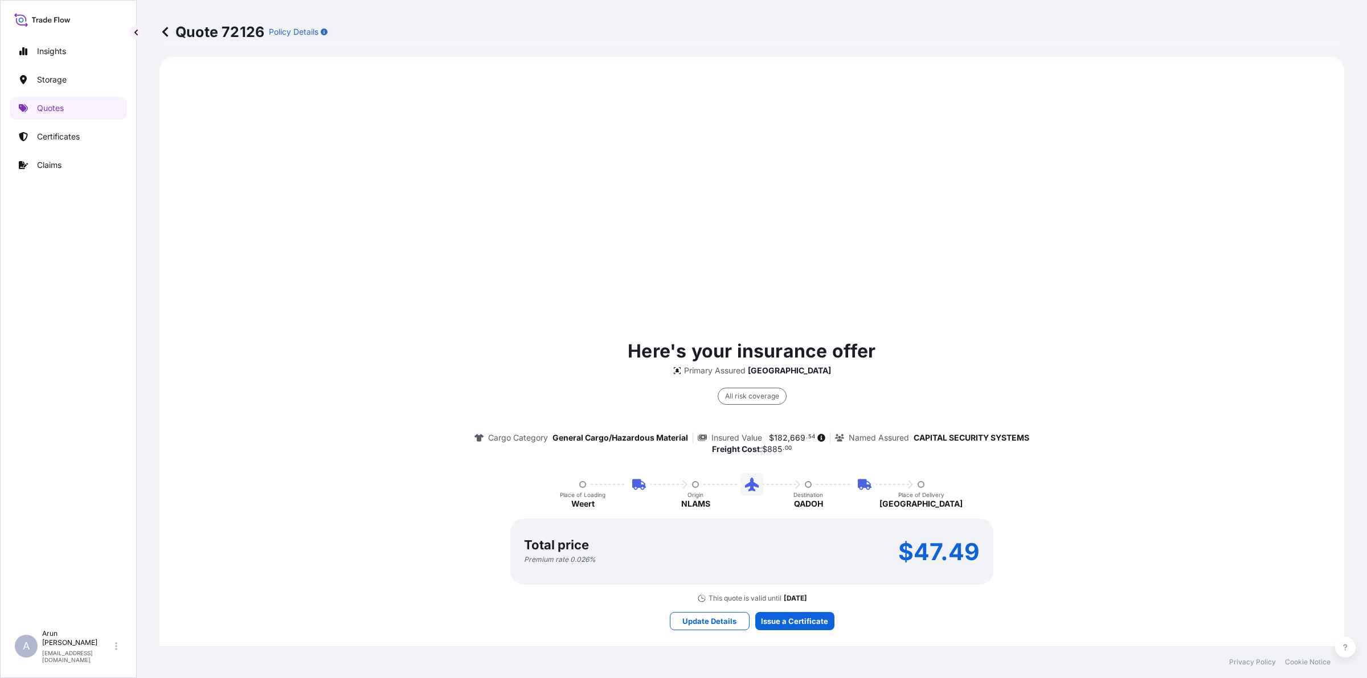
type input "$ USD"
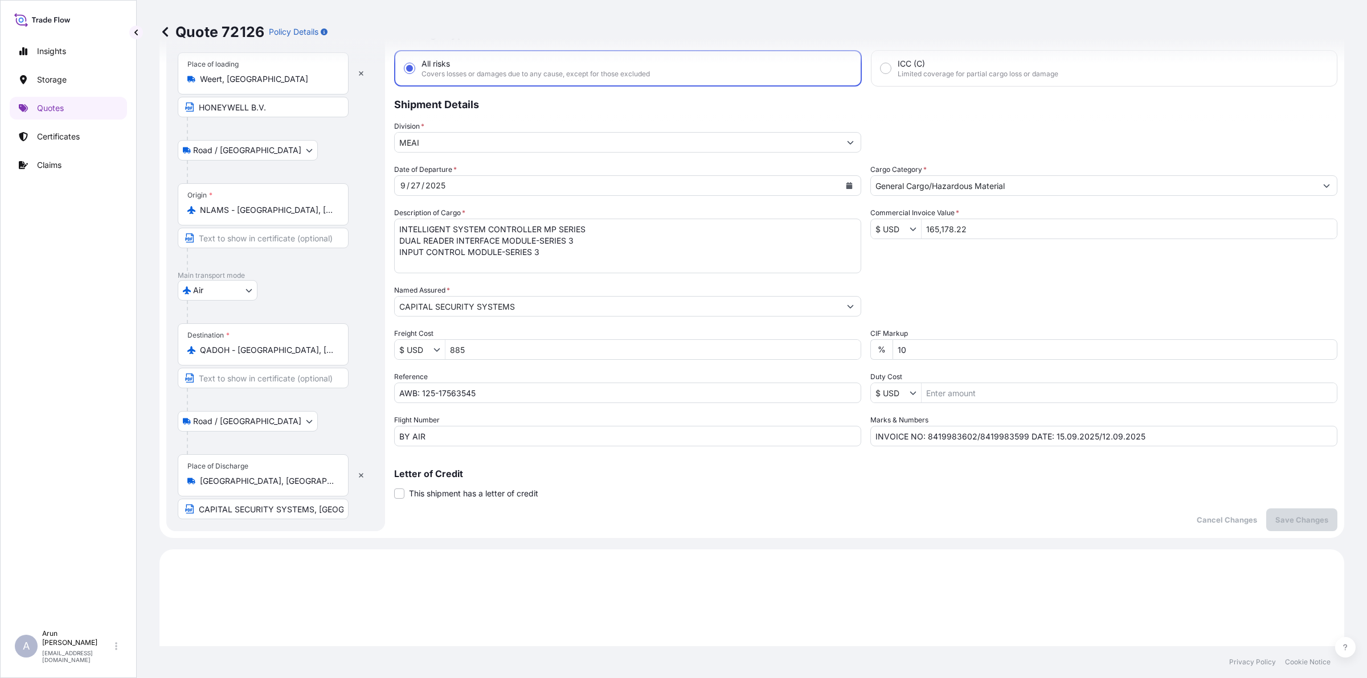
scroll to position [49, 0]
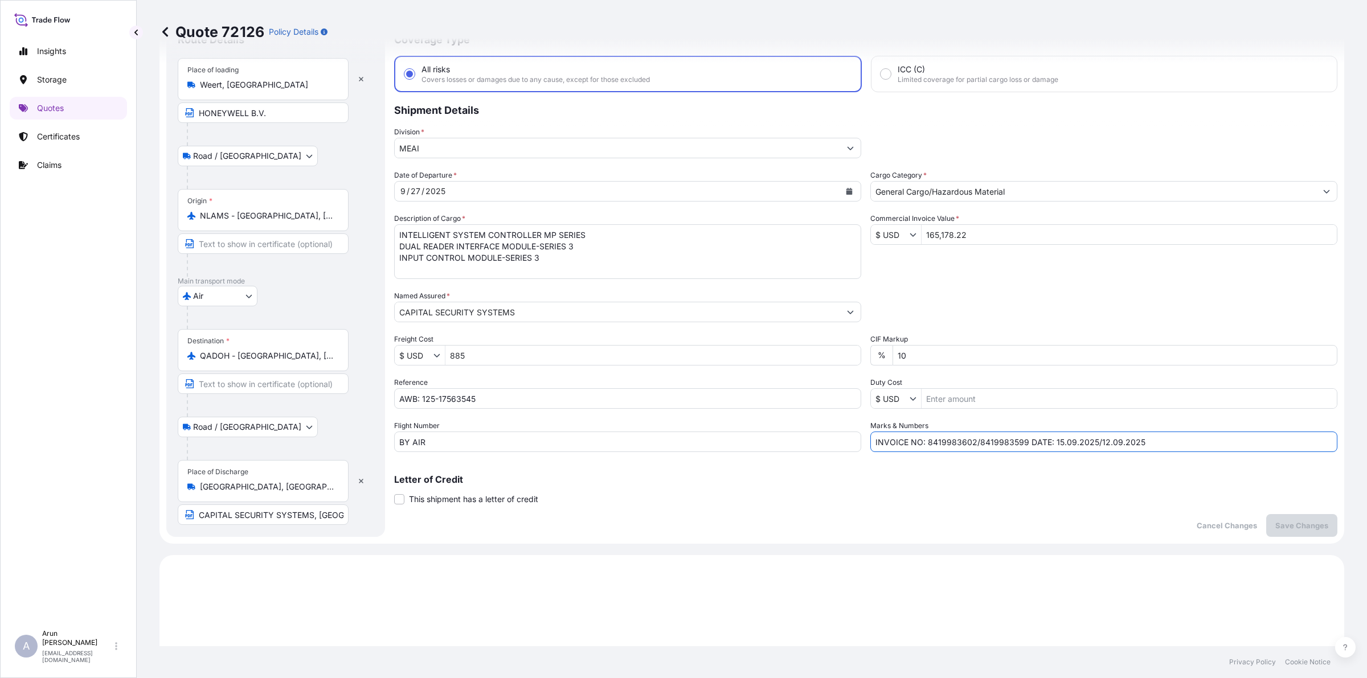
drag, startPoint x: 969, startPoint y: 439, endPoint x: 1020, endPoint y: 446, distance: 51.2
click at [1020, 446] on input "INVOICE NO: 8419983602/8419983599 DATE: 15.09.2025/12.09.2025" at bounding box center [1103, 442] width 467 height 21
type input "INVOICE NO: 8419983602 DATE: 15.09.2025/12.09.2025"
click at [915, 351] on input "10" at bounding box center [1115, 355] width 445 height 21
type input "1"
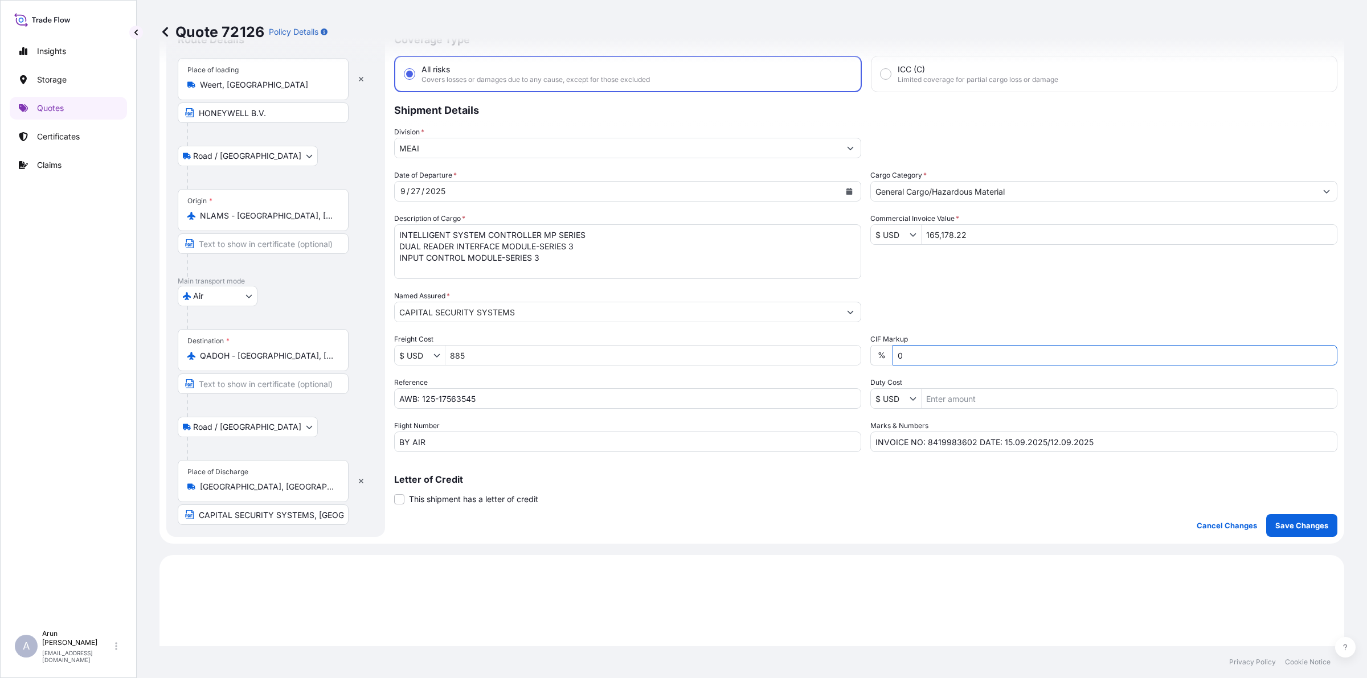
type input "0"
click at [1069, 441] on input "INVOICE NO: 8419983602 DATE: 15.09.2025/12.09.2025" at bounding box center [1103, 442] width 467 height 21
drag, startPoint x: 1037, startPoint y: 440, endPoint x: 1094, endPoint y: 450, distance: 57.3
click at [1094, 450] on input "INVOICE NO: 8419983602 DATE: 15.09.2025/12.09.2025" at bounding box center [1103, 442] width 467 height 21
type input "INVOICE NO: 8419983602 DATE: 15.09.2025"
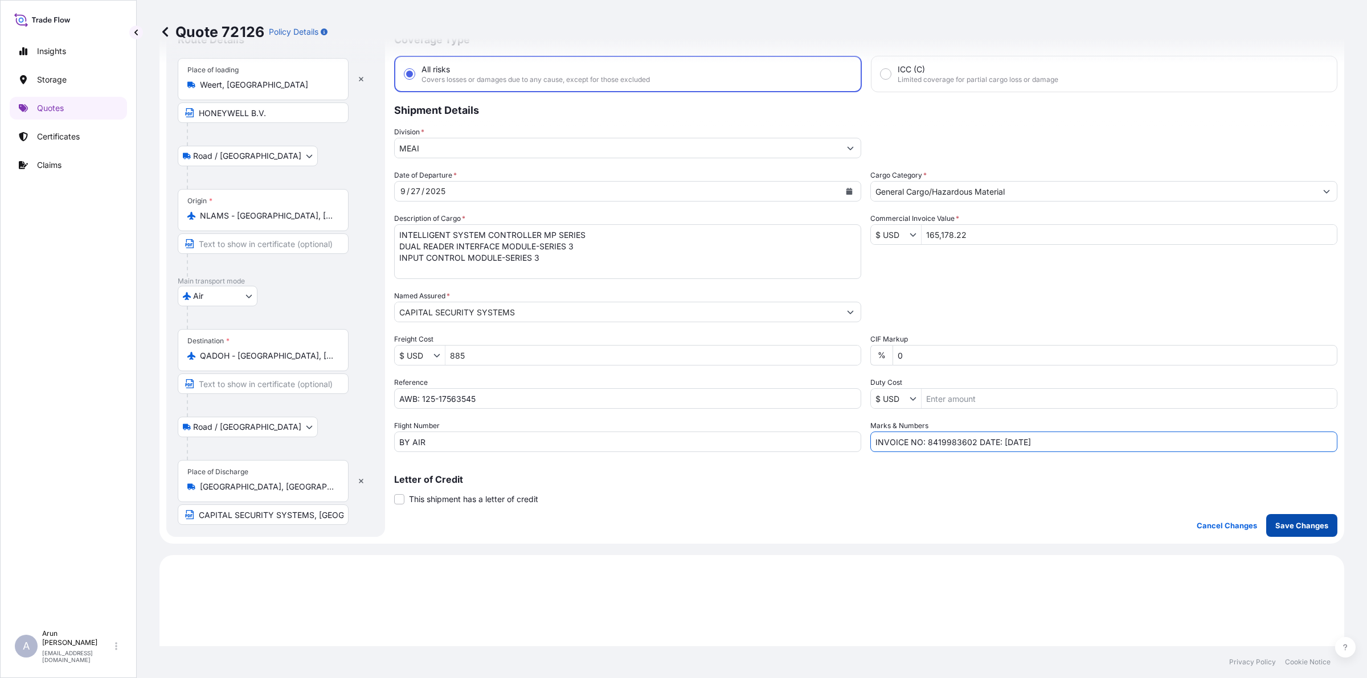
click at [1314, 528] on p "Save Changes" at bounding box center [1301, 525] width 53 height 11
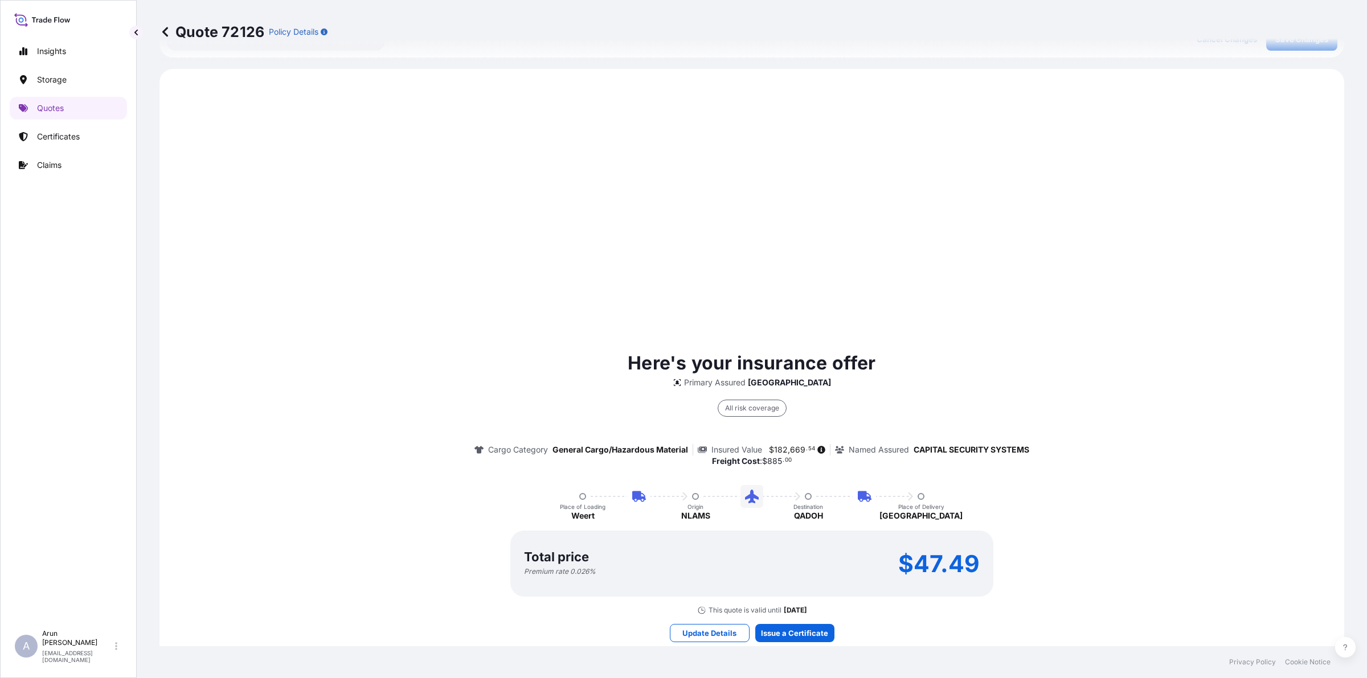
scroll to position [547, 0]
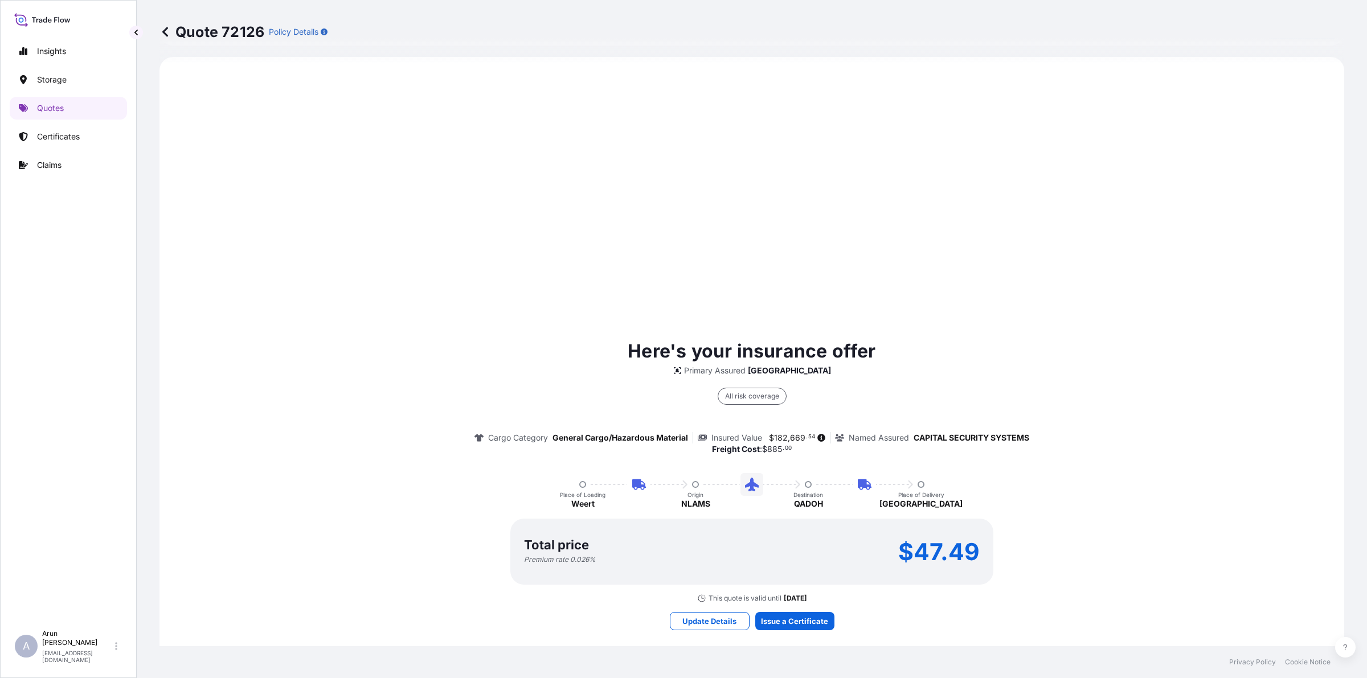
select select "Road / Inland"
select select "Air"
select select "Road / Inland"
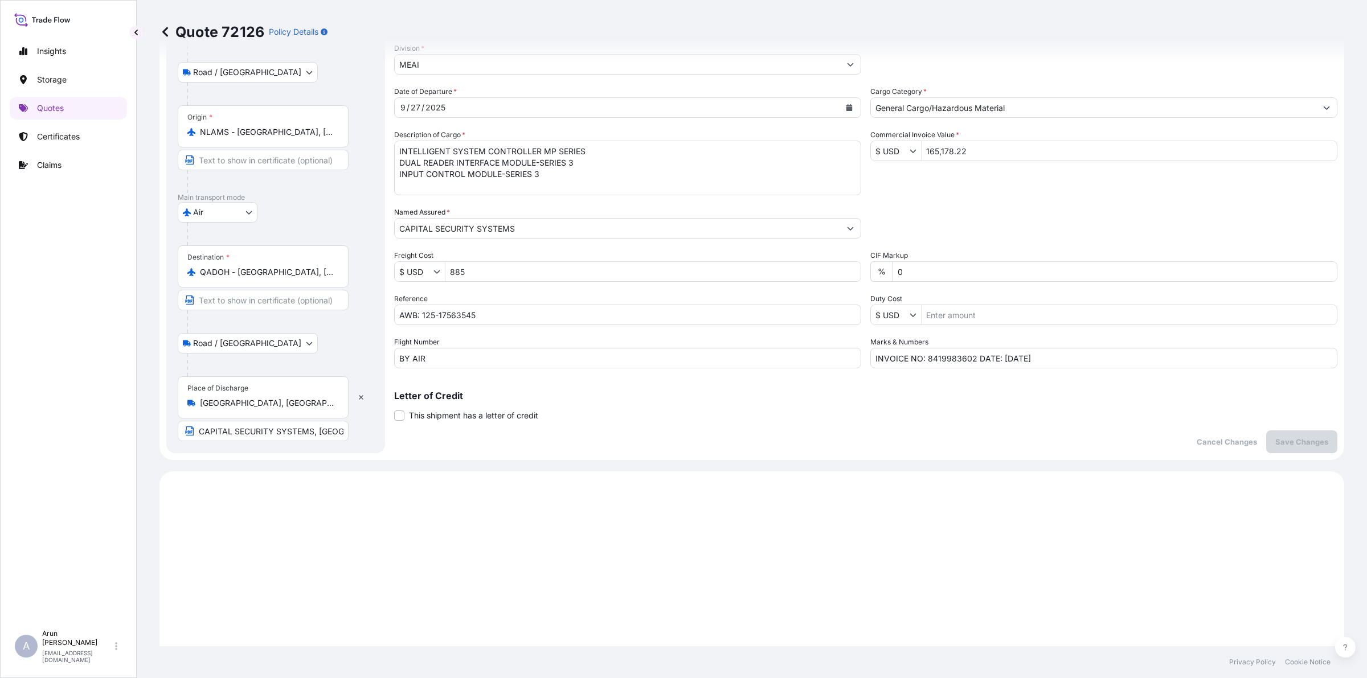
scroll to position [0, 0]
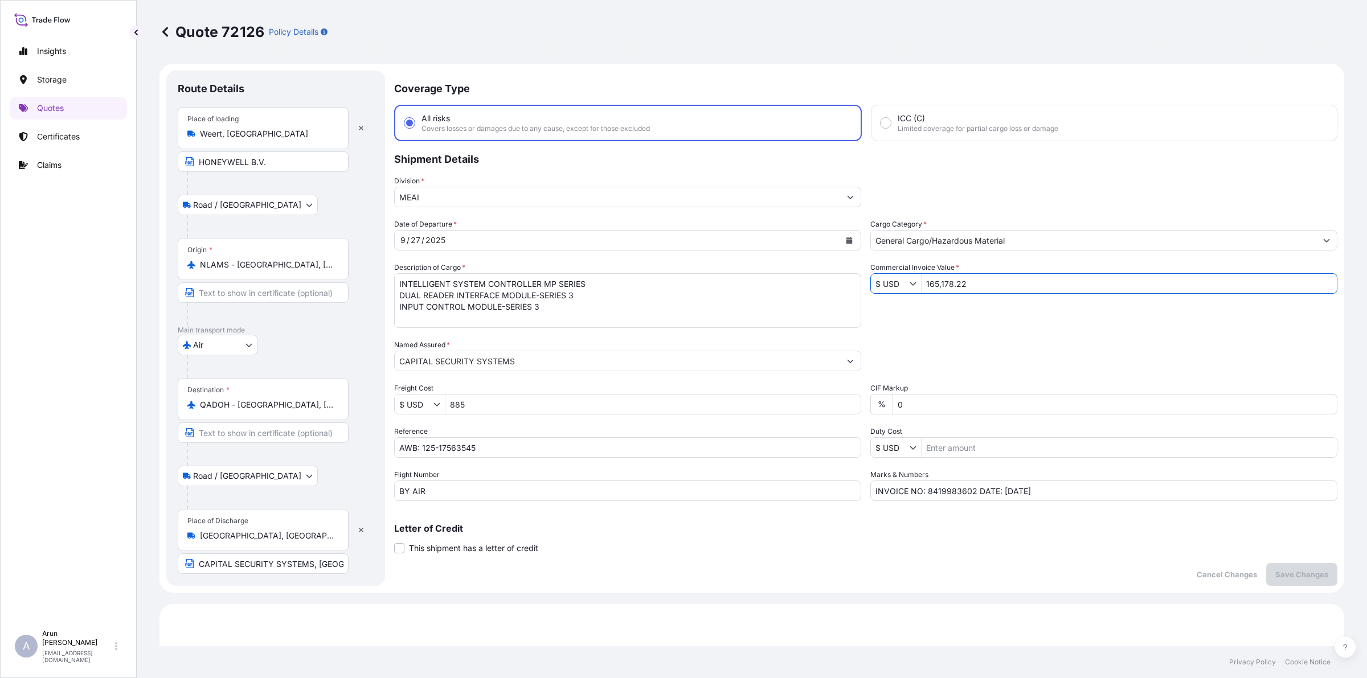
drag, startPoint x: 971, startPoint y: 285, endPoint x: 861, endPoint y: 289, distance: 110.6
click at [861, 289] on div "Date of Departure * 9 / 27 / 2025 Cargo Category * General Cargo/Hazardous Mate…" at bounding box center [865, 360] width 943 height 283
type input "113,721.32"
click at [1086, 488] on input "INVOICE NO: 8419983602 DATE: 15.09.2025" at bounding box center [1103, 491] width 467 height 21
click at [1276, 575] on p "Save Changes" at bounding box center [1301, 574] width 53 height 11
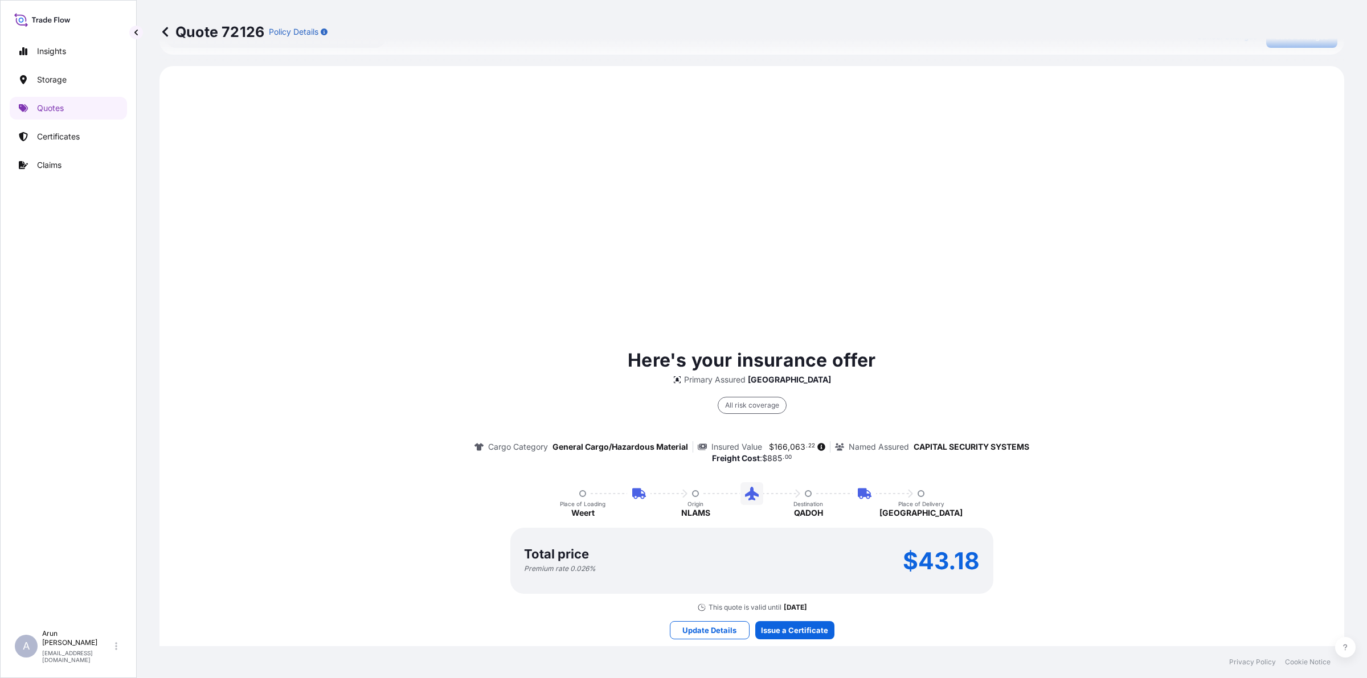
scroll to position [547, 0]
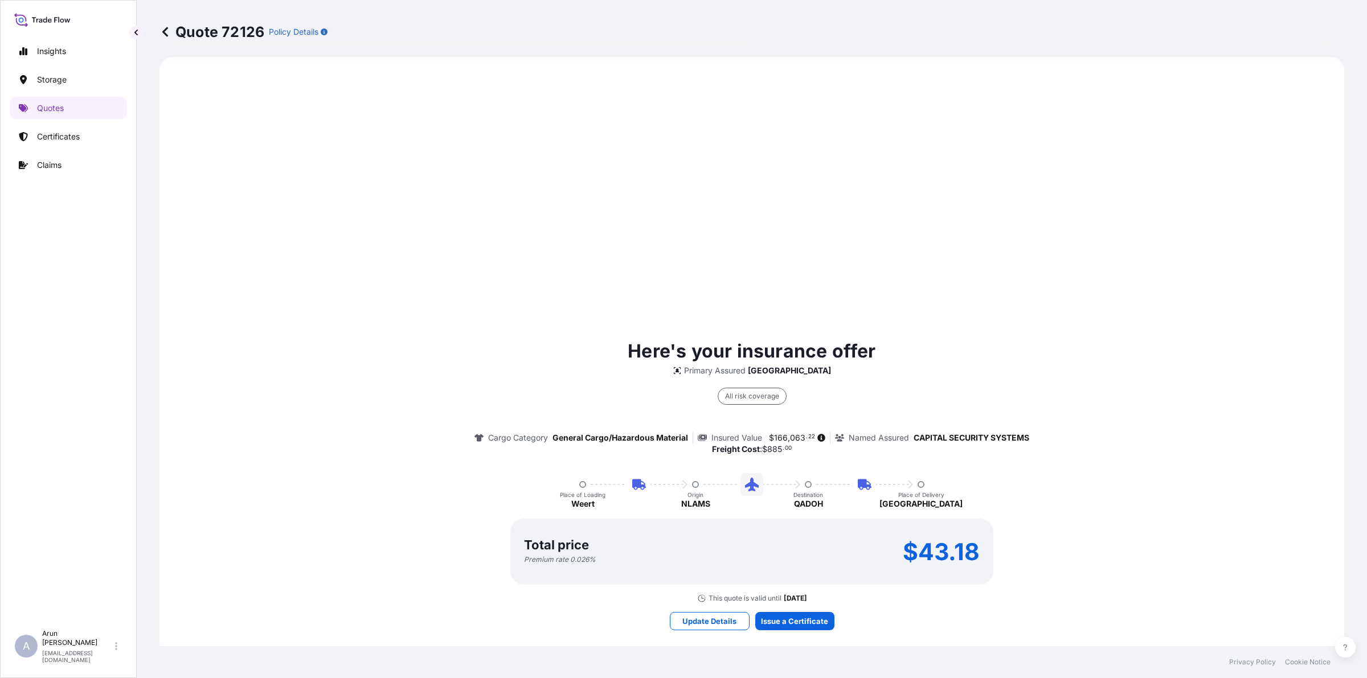
select select "Road / Inland"
select select "Air"
select select "Road / Inland"
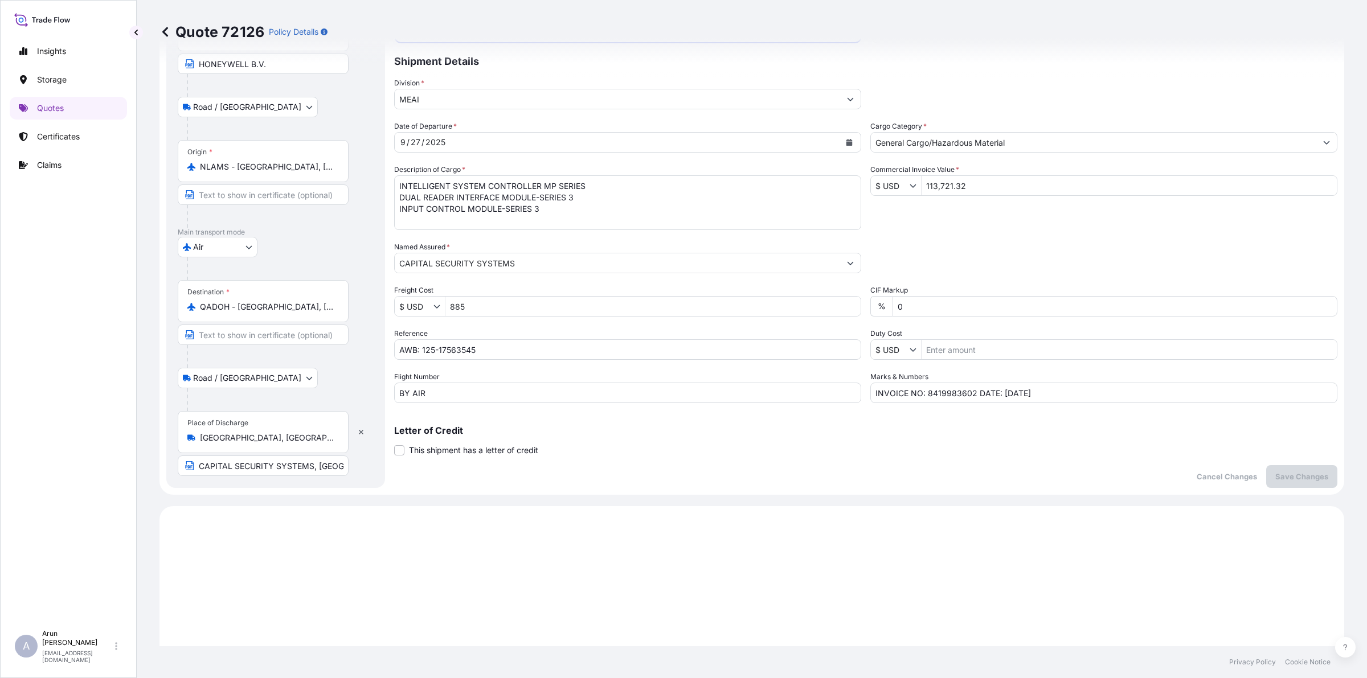
scroll to position [0, 0]
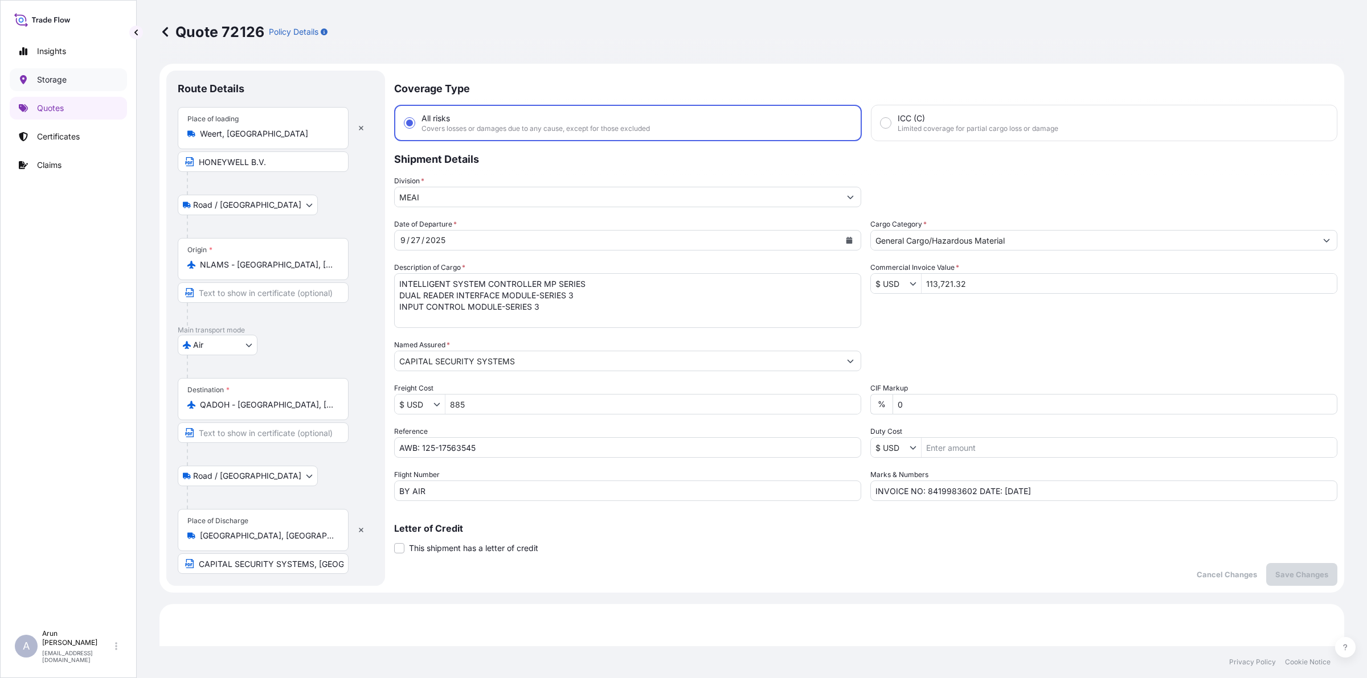
click at [57, 84] on p "Storage" at bounding box center [52, 79] width 30 height 11
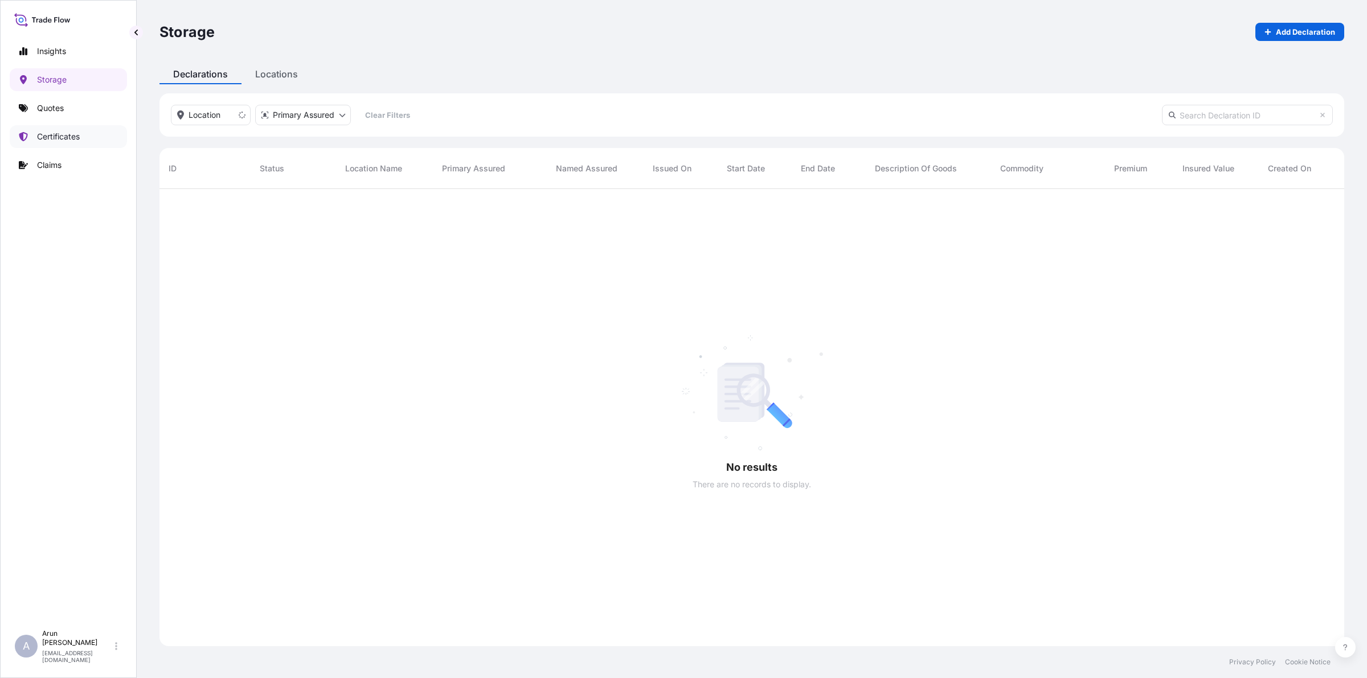
scroll to position [488, 1174]
click at [1291, 30] on p "Add Declaration" at bounding box center [1305, 31] width 59 height 11
select select "31613"
select select "USD"
select select "mt"
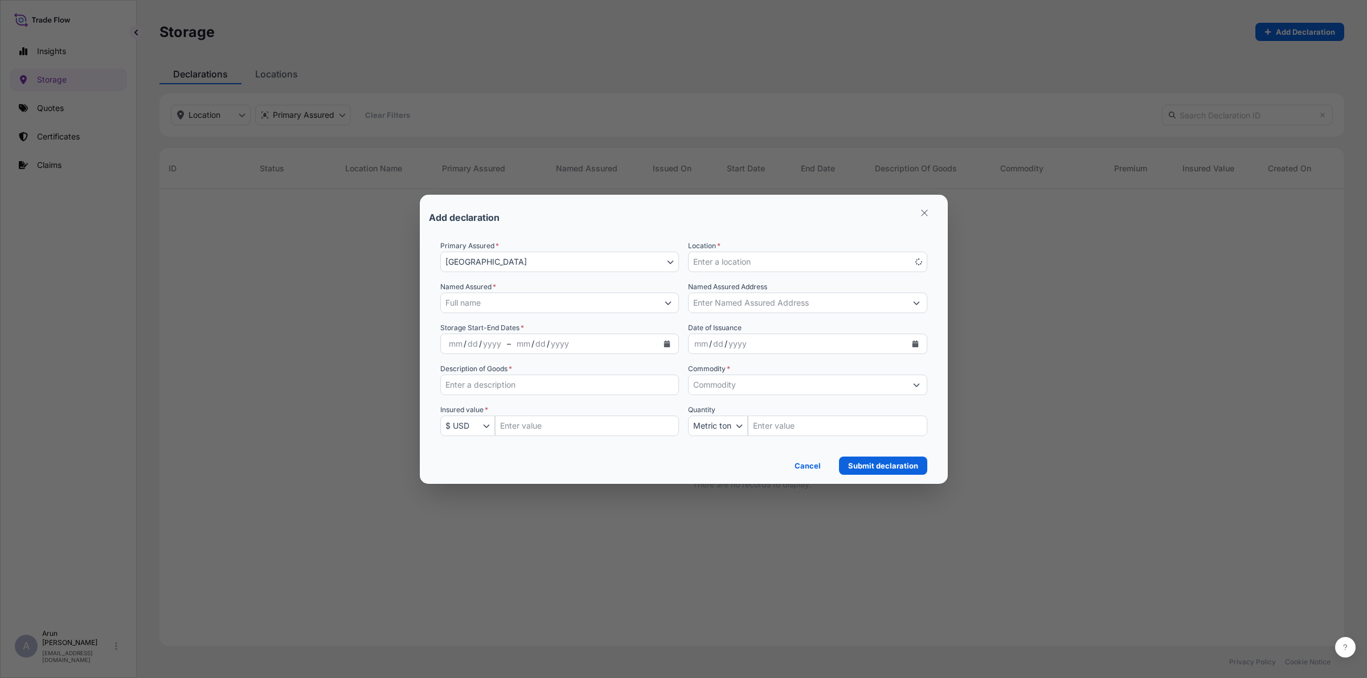
scroll to position [488, 1174]
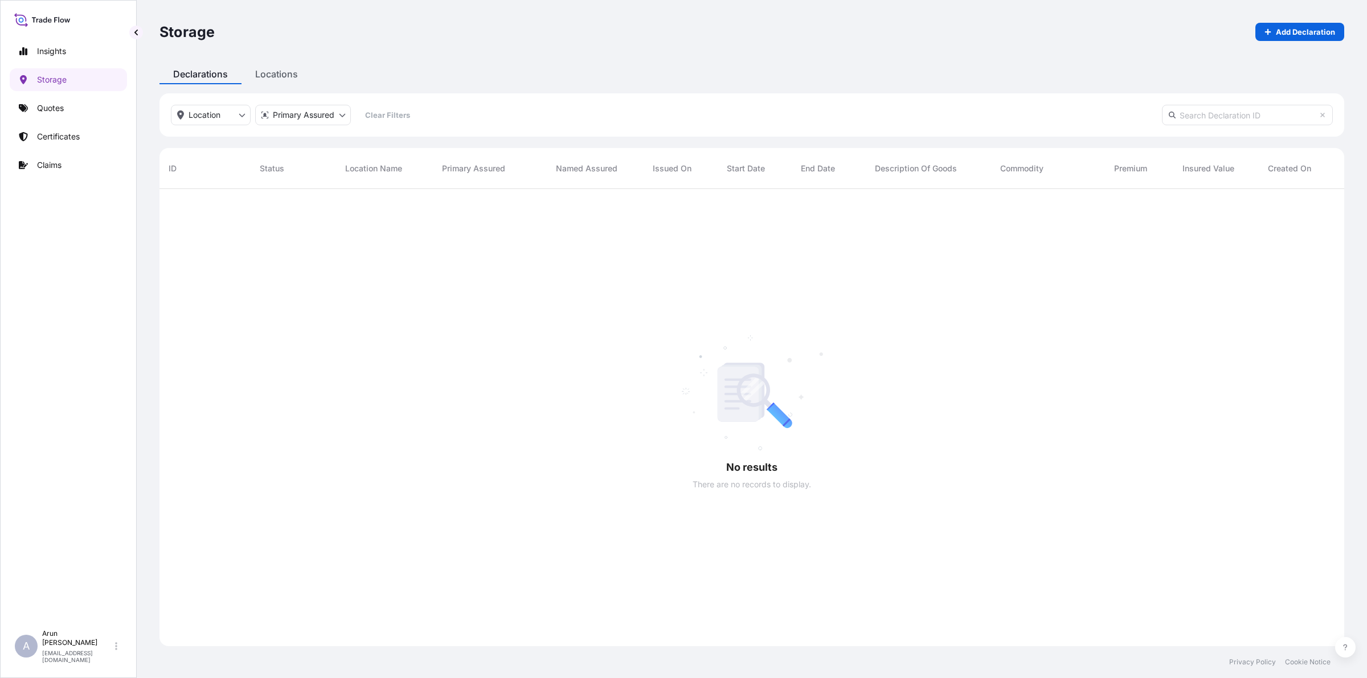
scroll to position [488, 1174]
click at [66, 134] on p "Certificates" at bounding box center [58, 136] width 43 height 11
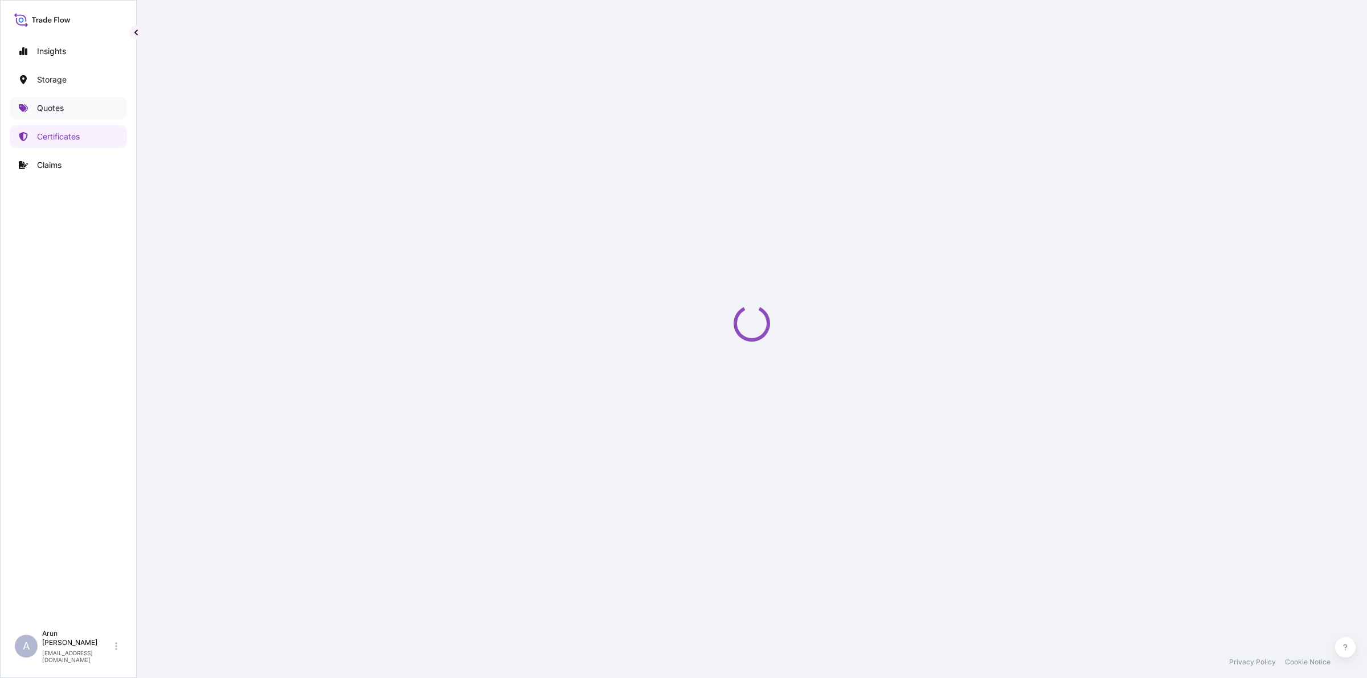
click at [58, 109] on p "Quotes" at bounding box center [50, 108] width 27 height 11
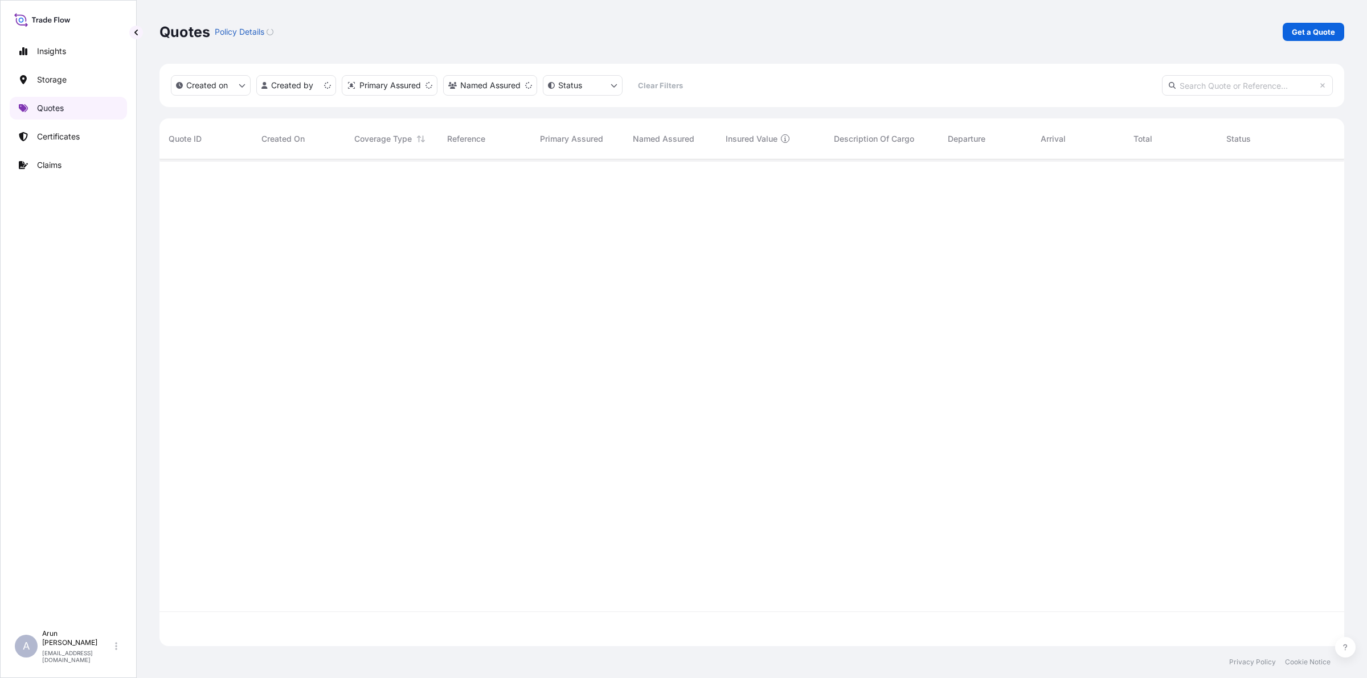
scroll to position [483, 1174]
click at [1326, 33] on p "Get a Quote" at bounding box center [1313, 31] width 43 height 11
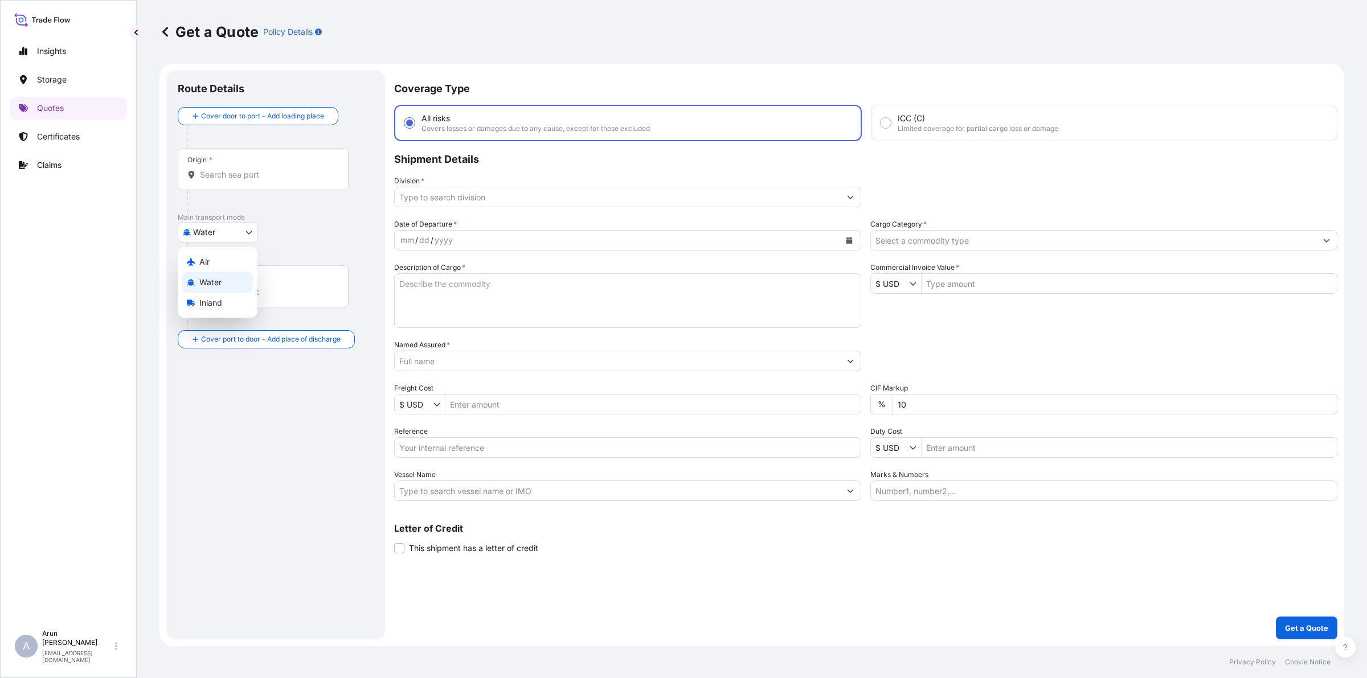
click at [238, 226] on body "Insights Storage Quotes Certificates Claims A Arun Radhakrishnan arun.radhakris…" at bounding box center [683, 339] width 1367 height 678
click at [206, 308] on span "Inland" at bounding box center [210, 302] width 23 height 11
select select "Inland"
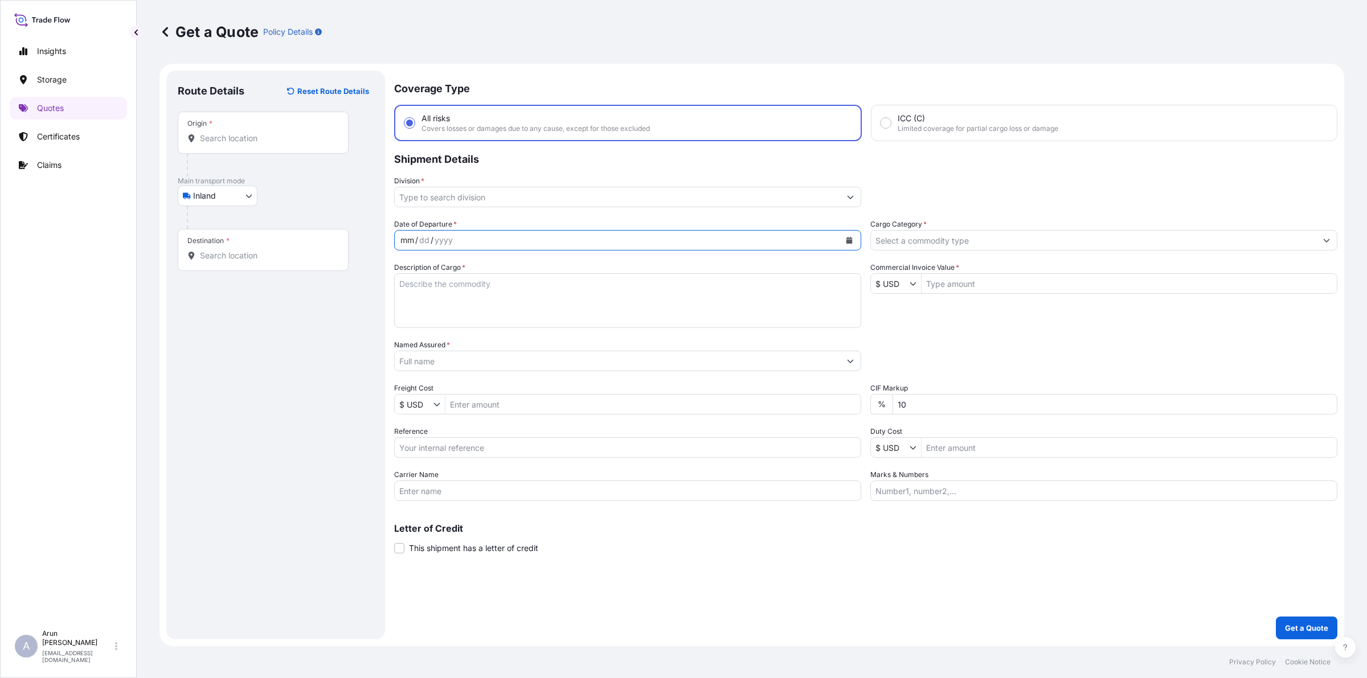
click at [521, 230] on div "mm / dd / yyyy" at bounding box center [617, 240] width 445 height 21
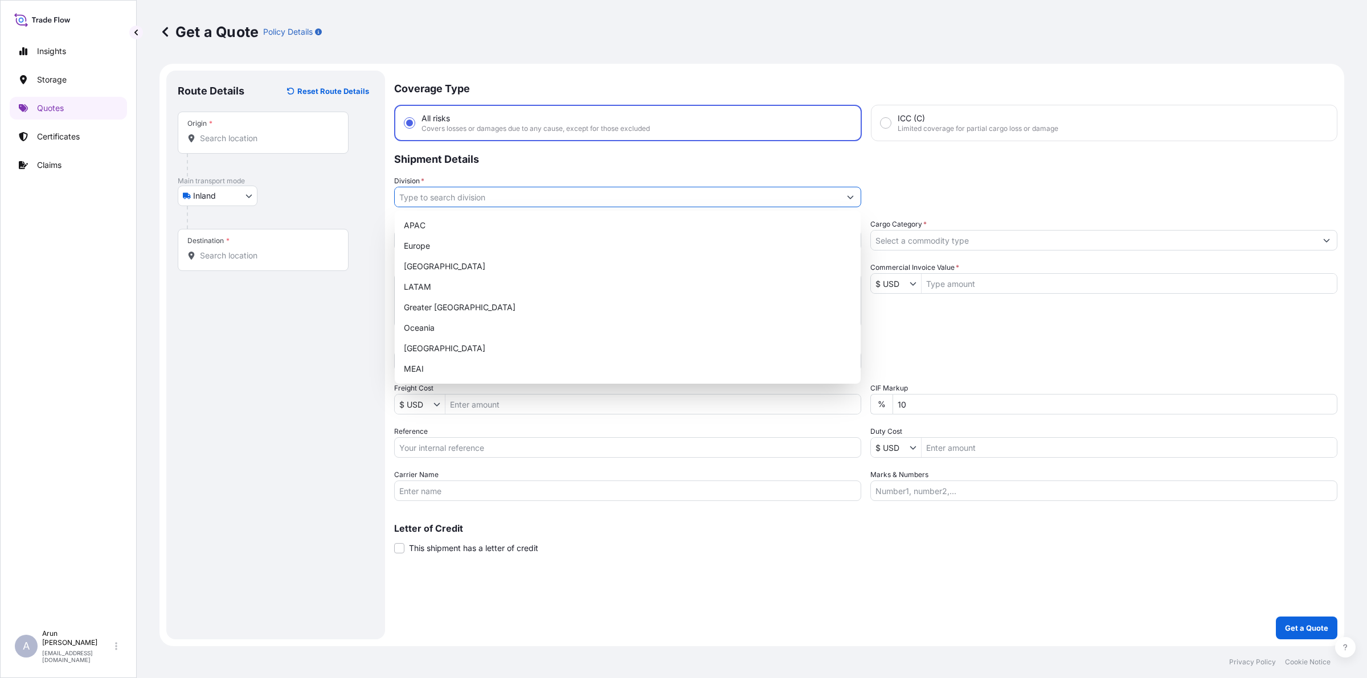
click at [516, 194] on input "Division *" at bounding box center [617, 197] width 445 height 21
click at [419, 367] on div "MEAI" at bounding box center [627, 369] width 457 height 21
type input "MEAI"
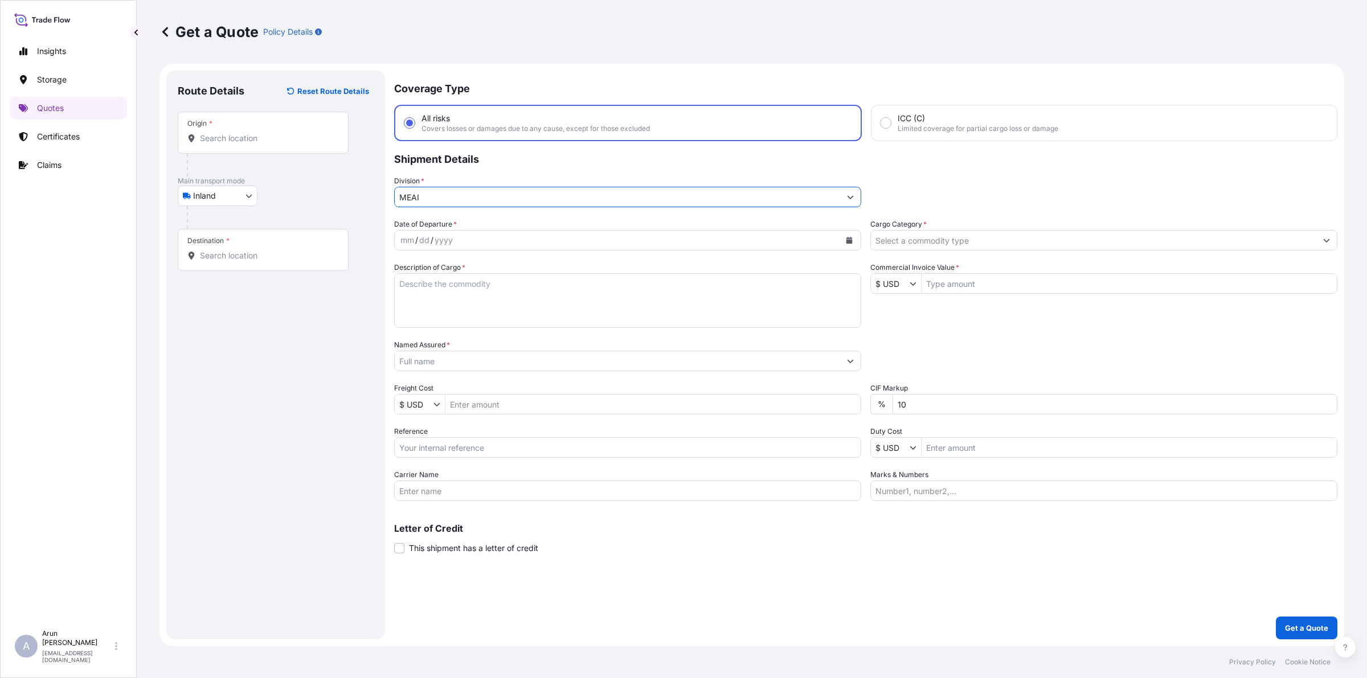
click at [850, 235] on button "Calendar" at bounding box center [849, 240] width 18 height 18
click at [544, 377] on div "27" at bounding box center [544, 379] width 21 height 21
click at [252, 149] on div "Origin *" at bounding box center [263, 133] width 171 height 42
click at [252, 144] on input "Origin *" at bounding box center [267, 138] width 134 height 11
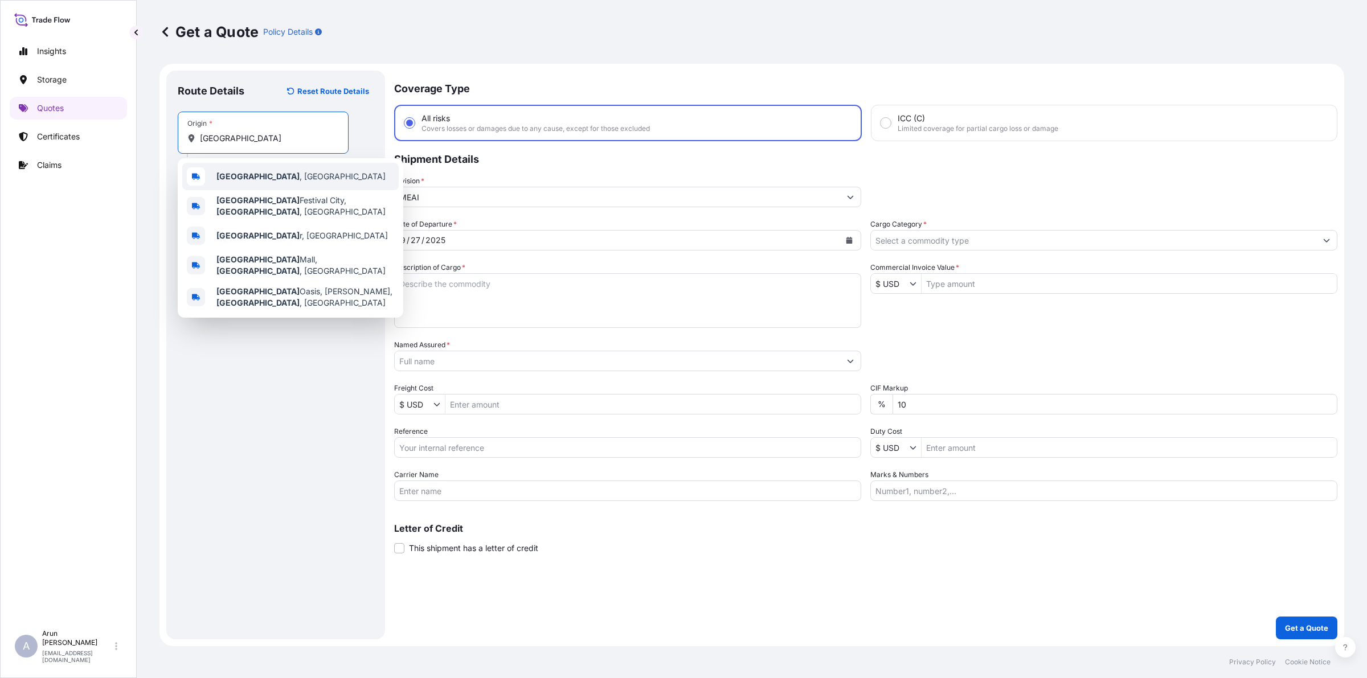
click at [249, 181] on span "Doha , Qatar" at bounding box center [300, 176] width 169 height 11
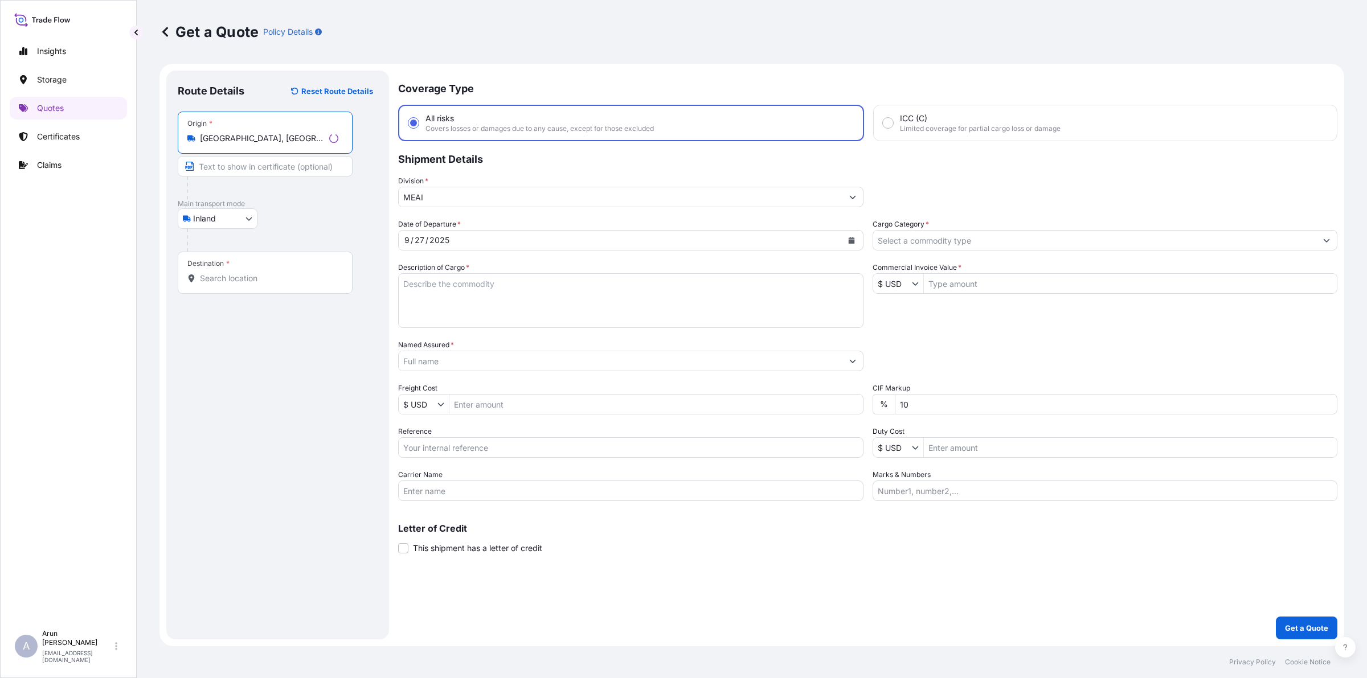
type input "Doha, Qatar"
click at [238, 160] on input "Text to appear on certificate" at bounding box center [263, 166] width 171 height 21
type input "QATAR ALUMINIUM LIMITED COMPANY(Q.S.C), DOHA, QATAR."
click at [333, 171] on input "QATAR ALUMINIUM LIMITED COMPANY(Q.S.C), DOHA, QATAR." at bounding box center [263, 166] width 171 height 21
click at [294, 279] on input "Destination *" at bounding box center [267, 278] width 134 height 11
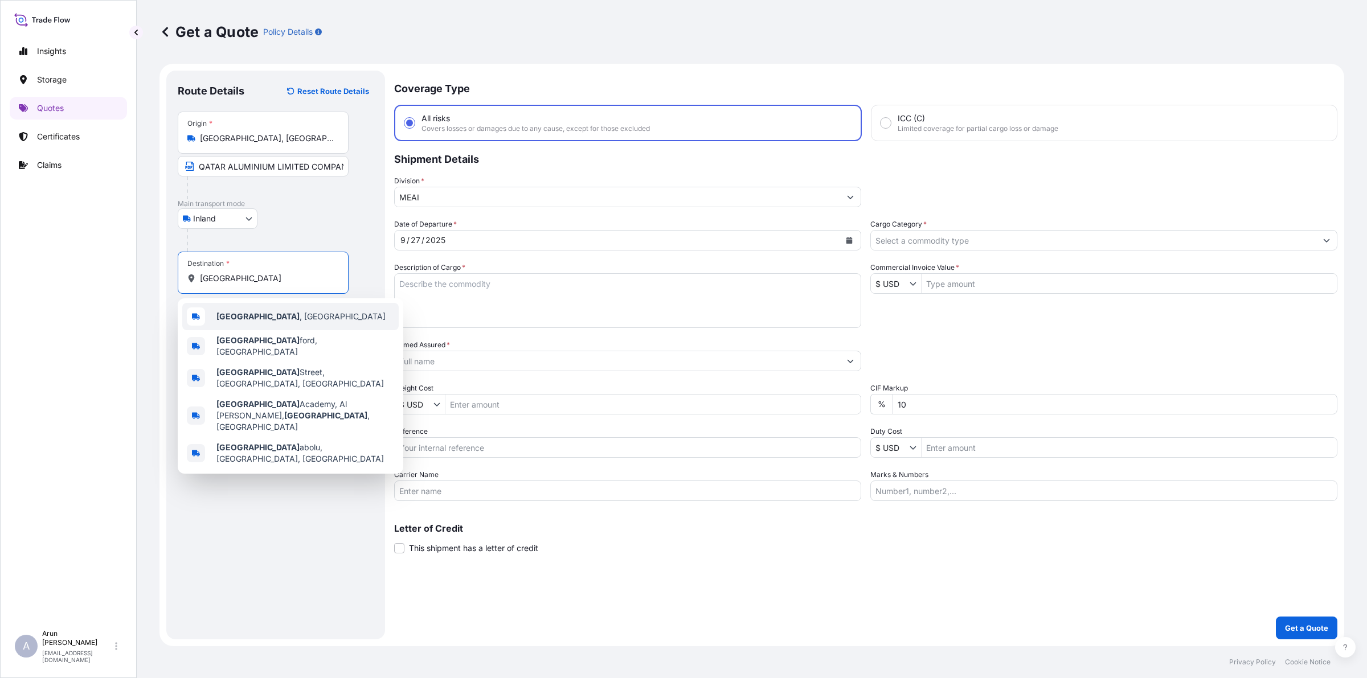
click at [280, 311] on div "Amman , Jordan" at bounding box center [290, 316] width 216 height 27
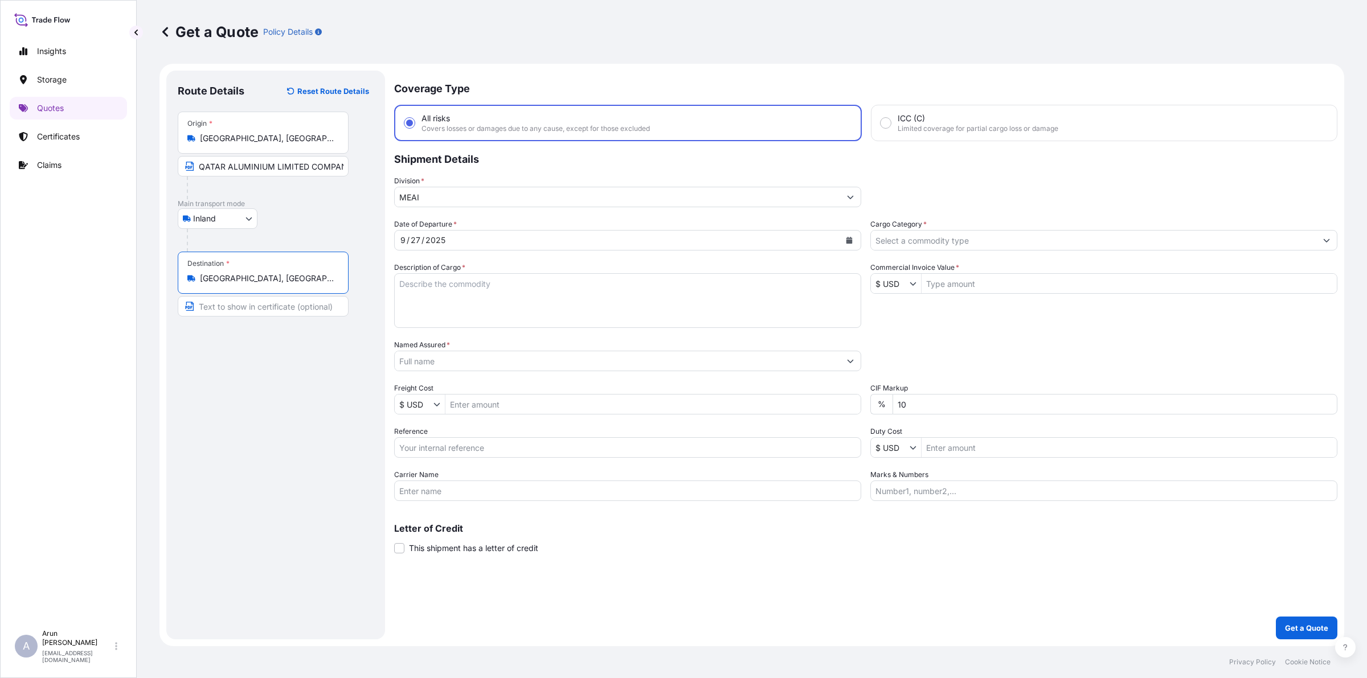
type input "Amman, Jordan"
click at [282, 309] on input "Text to appear on certificate" at bounding box center [263, 306] width 171 height 21
type input "MOHAMMAD AL ROUSAN AND SONS, AMMAN, JORDAN"
click at [332, 306] on input "MOHAMMAD AL ROUSAN AND SONS, AMMAN, JORDAN" at bounding box center [263, 306] width 171 height 21
click at [549, 297] on textarea "Description of Cargo *" at bounding box center [627, 300] width 467 height 55
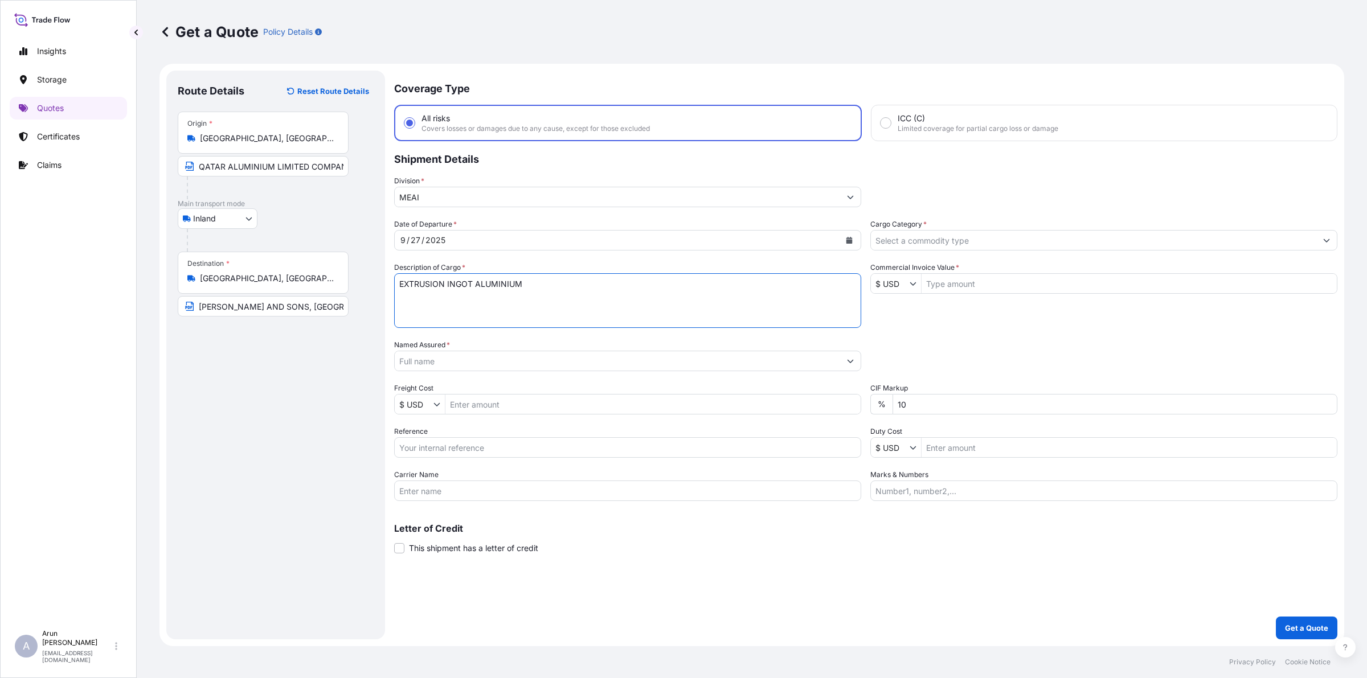
type textarea "EXTRUSION INGOT ALUMINIUM"
click at [527, 370] on div at bounding box center [627, 361] width 467 height 21
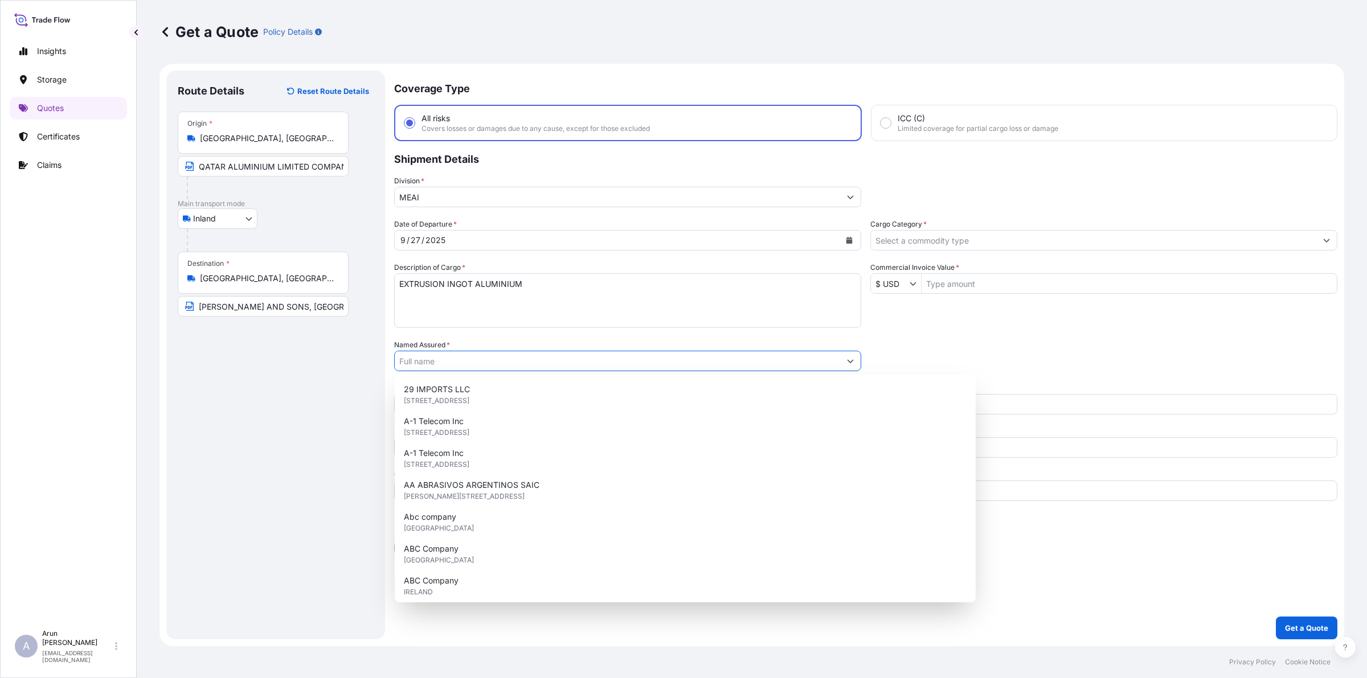
click at [533, 360] on input "Named Assured *" at bounding box center [617, 361] width 445 height 21
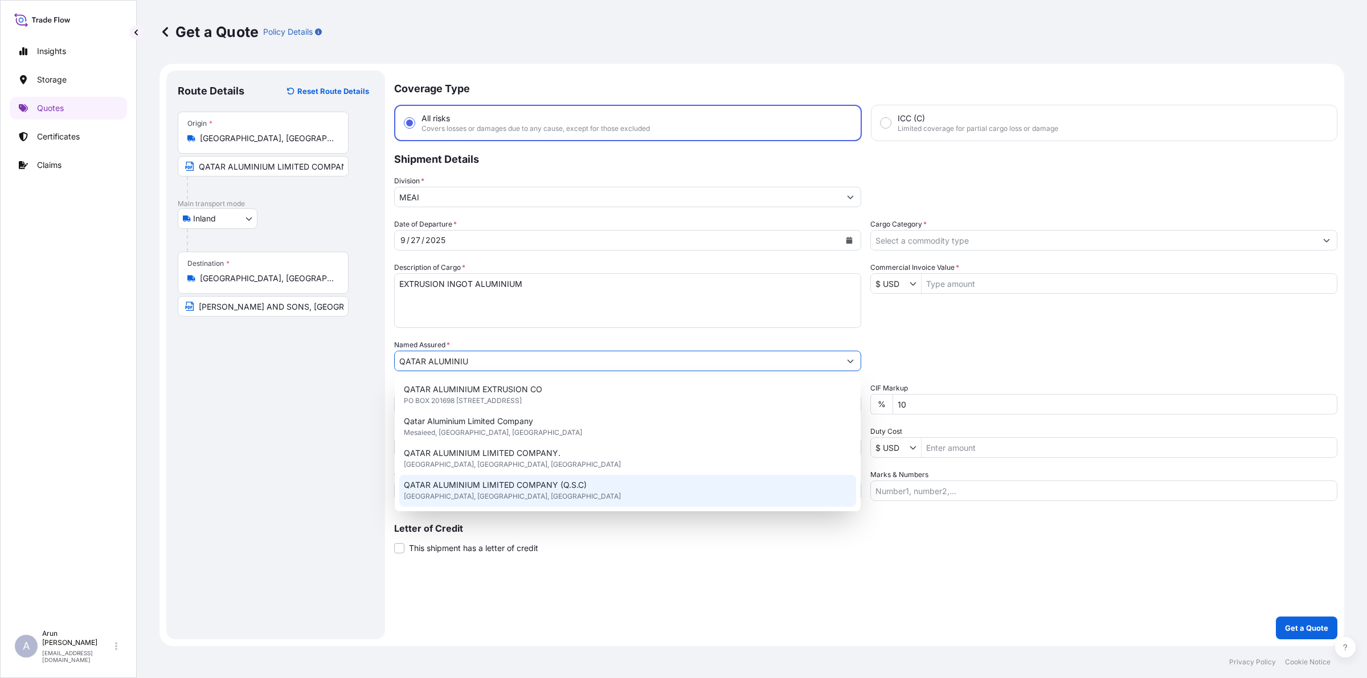
click at [524, 494] on div "QATAR ALUMINIUM LIMITED COMPANY (Q.S.C) Doha, Doha, Qatar" at bounding box center [627, 491] width 457 height 32
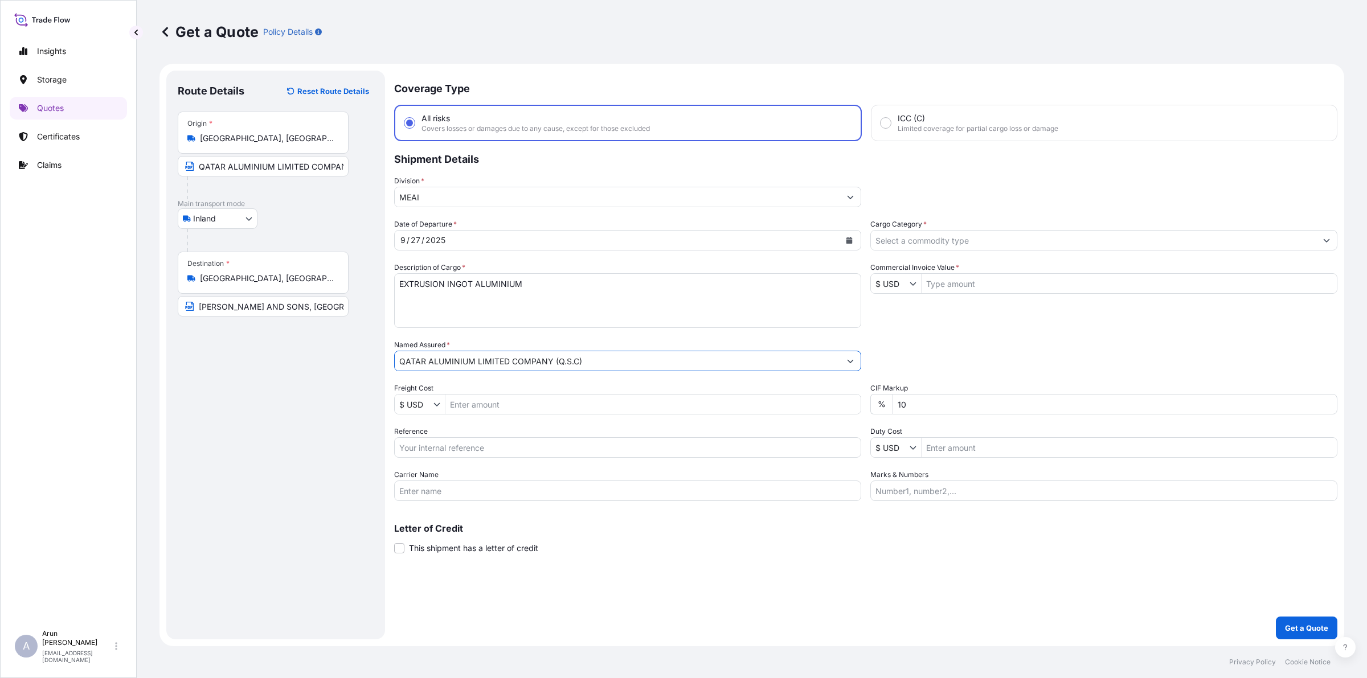
type input "QATAR ALUMINIUM LIMITED COMPANY (Q.S.C)"
click at [500, 406] on input "Freight Cost" at bounding box center [652, 404] width 415 height 21
type input "9,870"
click at [475, 444] on input "Reference" at bounding box center [627, 448] width 467 height 21
type input "QA1001045906"
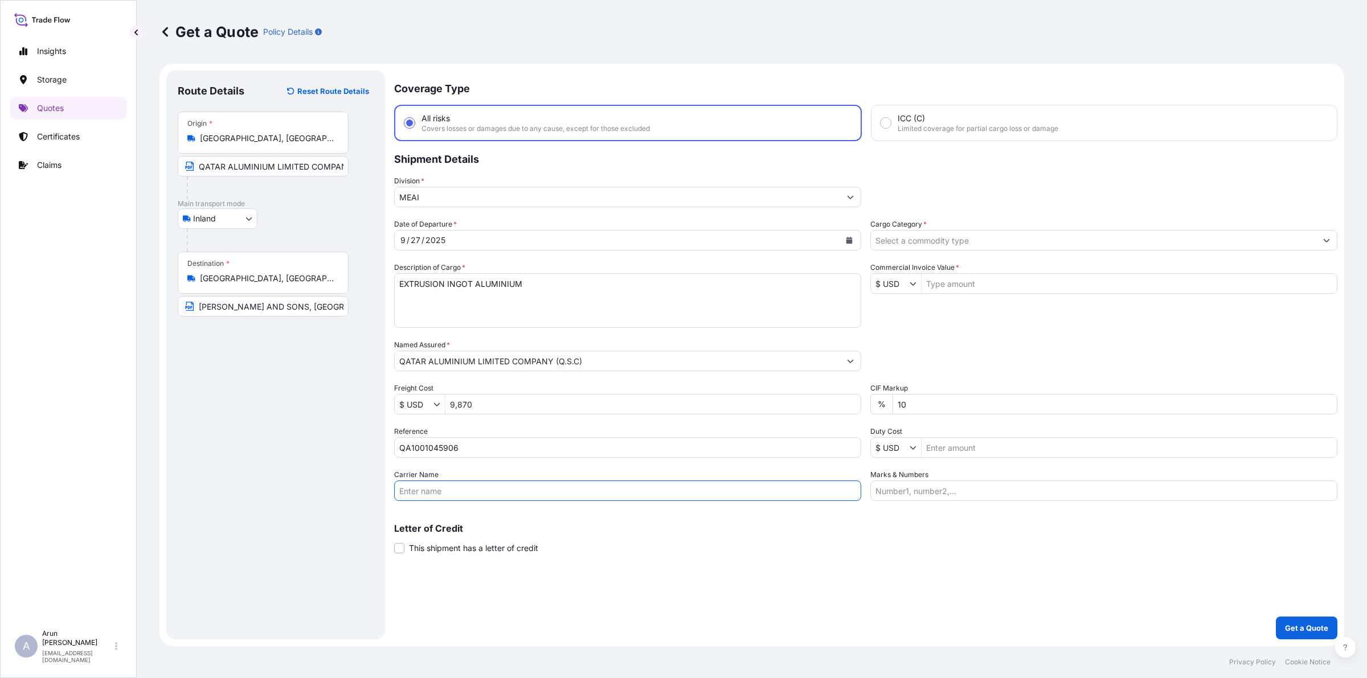
click at [493, 483] on input "Carrier Name" at bounding box center [627, 491] width 467 height 21
type input "BY TRUCK"
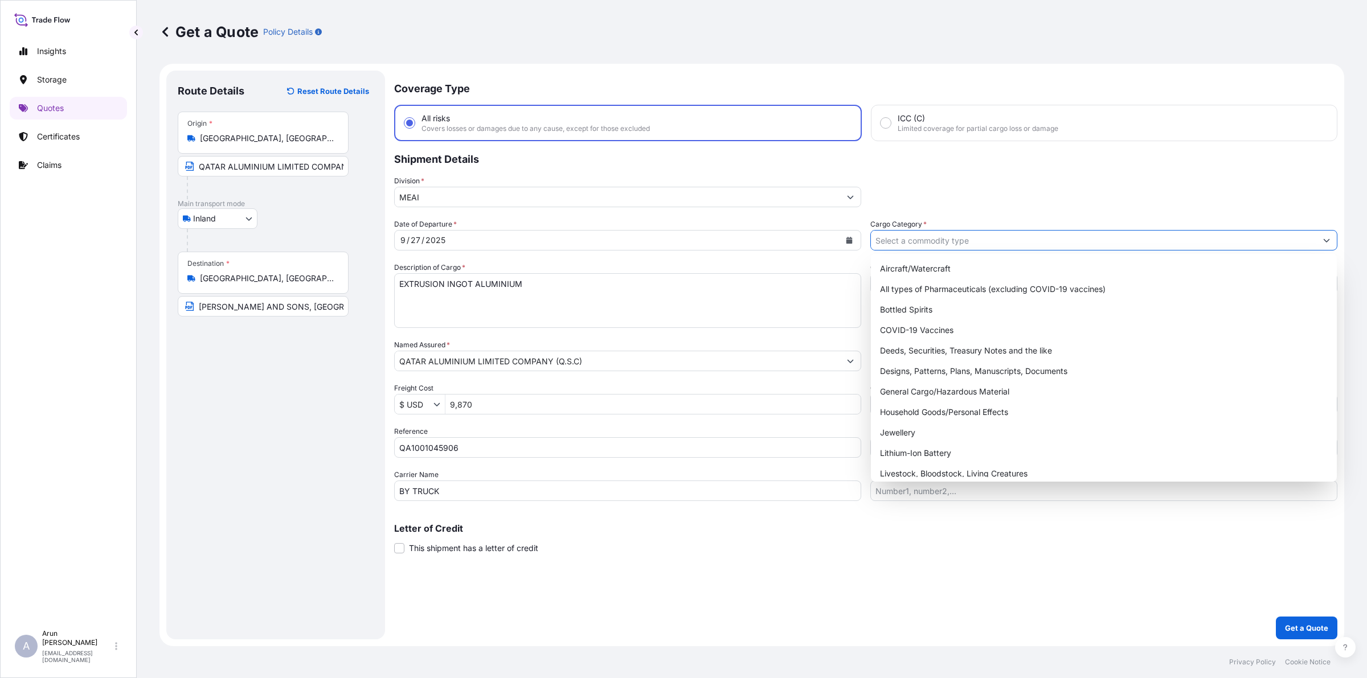
click at [1008, 246] on input "Cargo Category *" at bounding box center [1093, 240] width 445 height 21
click at [948, 386] on div "General Cargo/Hazardous Material" at bounding box center [1104, 392] width 457 height 21
type input "General Cargo/Hazardous Material"
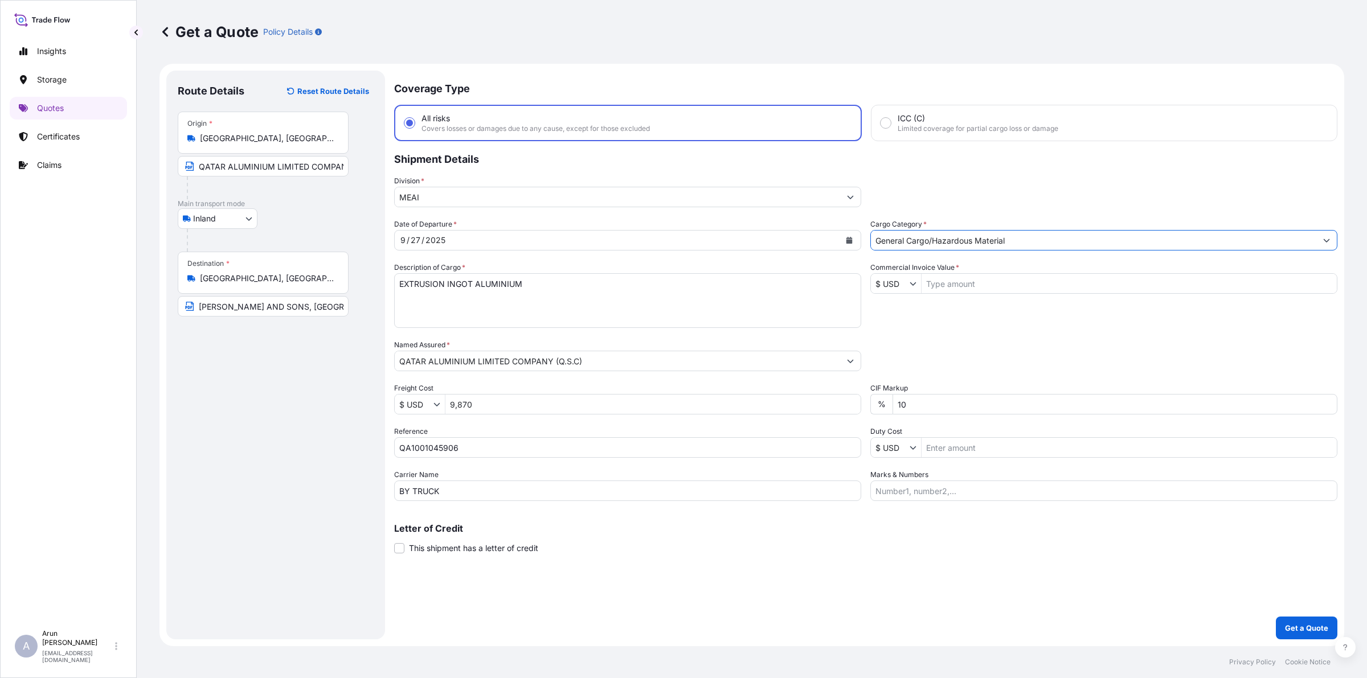
click at [959, 289] on input "Commercial Invoice Value *" at bounding box center [1129, 283] width 415 height 21
type input "283,133.34"
click at [943, 492] on input "Marks & Numbers" at bounding box center [1103, 491] width 467 height 21
click at [1015, 491] on input "INVOICE NUMBER: QAT/ALCR/25/510 DATE: 03/09/2025" at bounding box center [1103, 491] width 467 height 21
click at [1060, 486] on input "INVOICE NUMBER: QAT/ALCR/25/549 DATE: 03/09/2025" at bounding box center [1103, 491] width 467 height 21
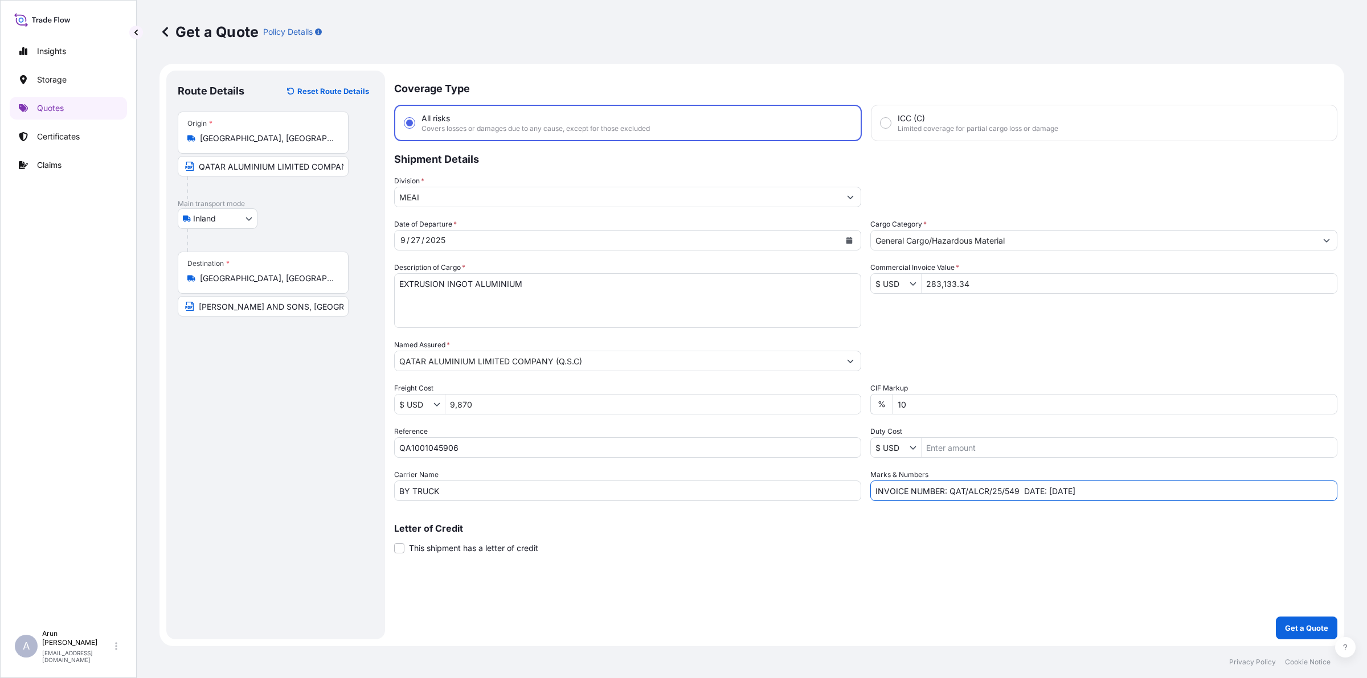
click at [1111, 498] on input "INVOICE NUMBER: QAT/ALCR/25/549 DATE: 15/09/2025" at bounding box center [1103, 491] width 467 height 21
type input "INVOICE NUMBER: QAT/ALCR/25/549 DATE: 15/09/2025"
click at [1311, 629] on p "Get a Quote" at bounding box center [1306, 628] width 43 height 11
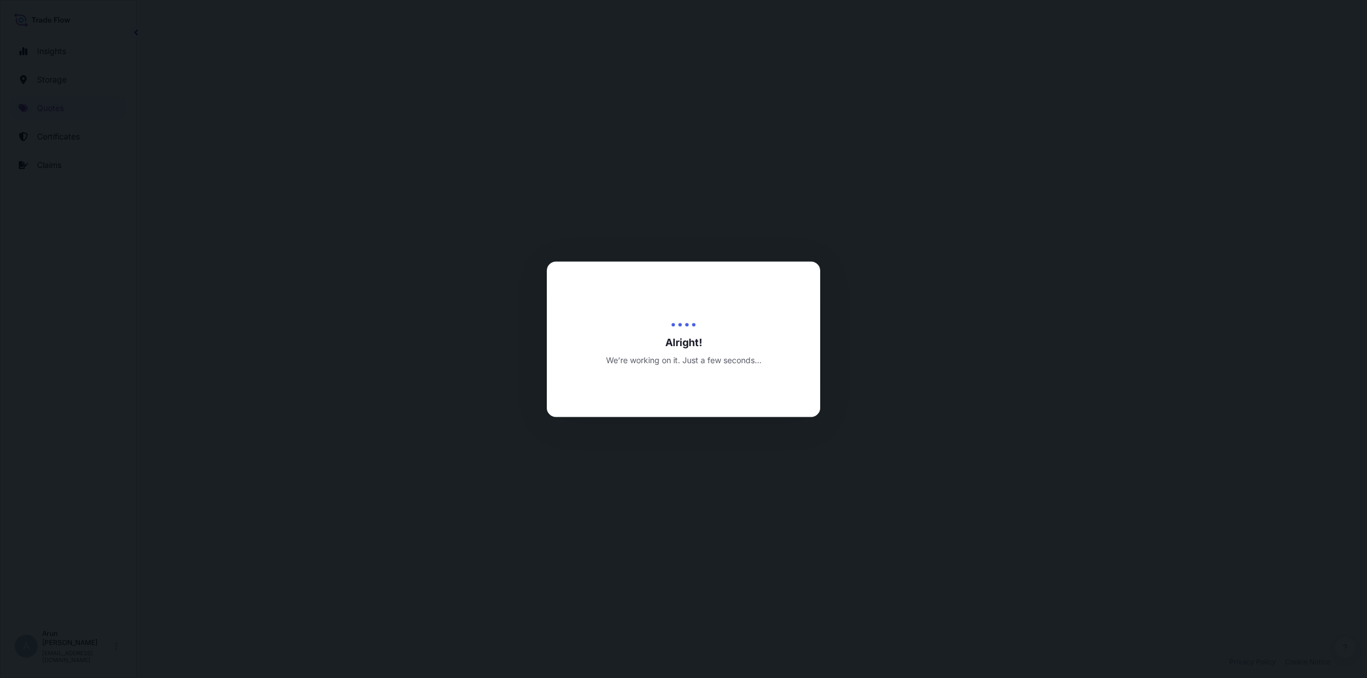
select select "Inland"
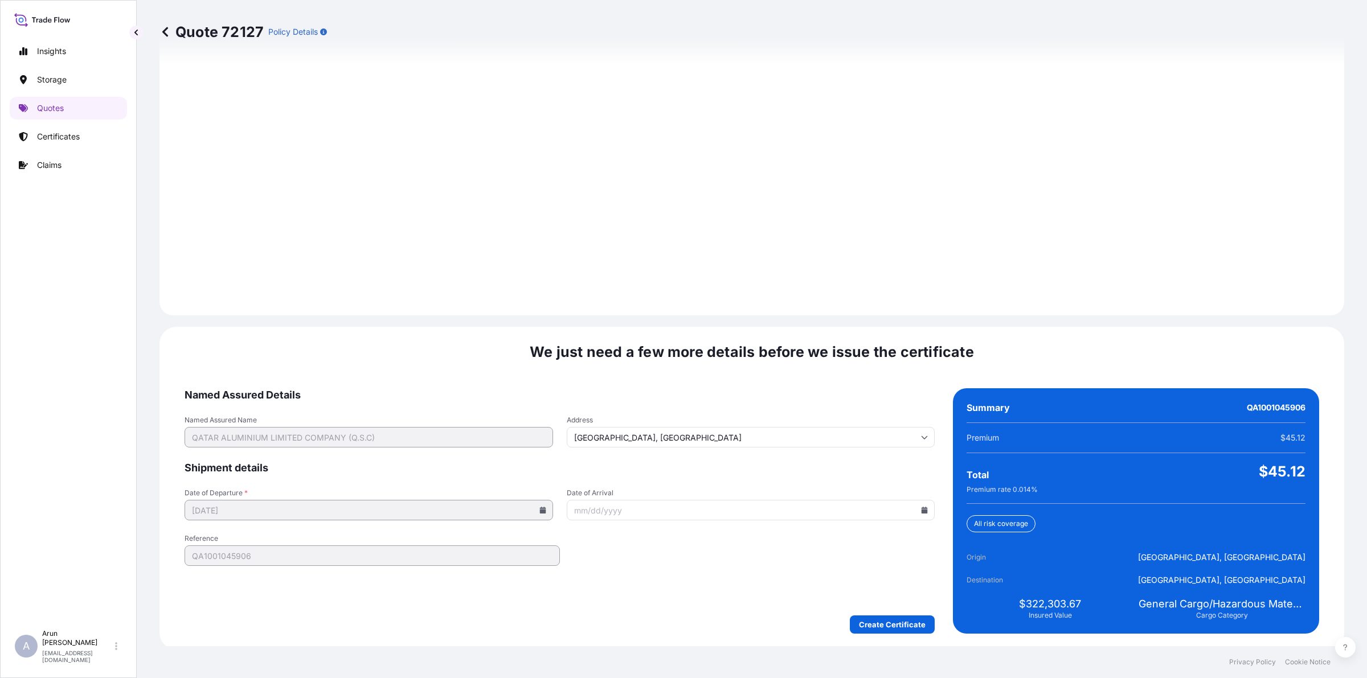
scroll to position [1479, 0]
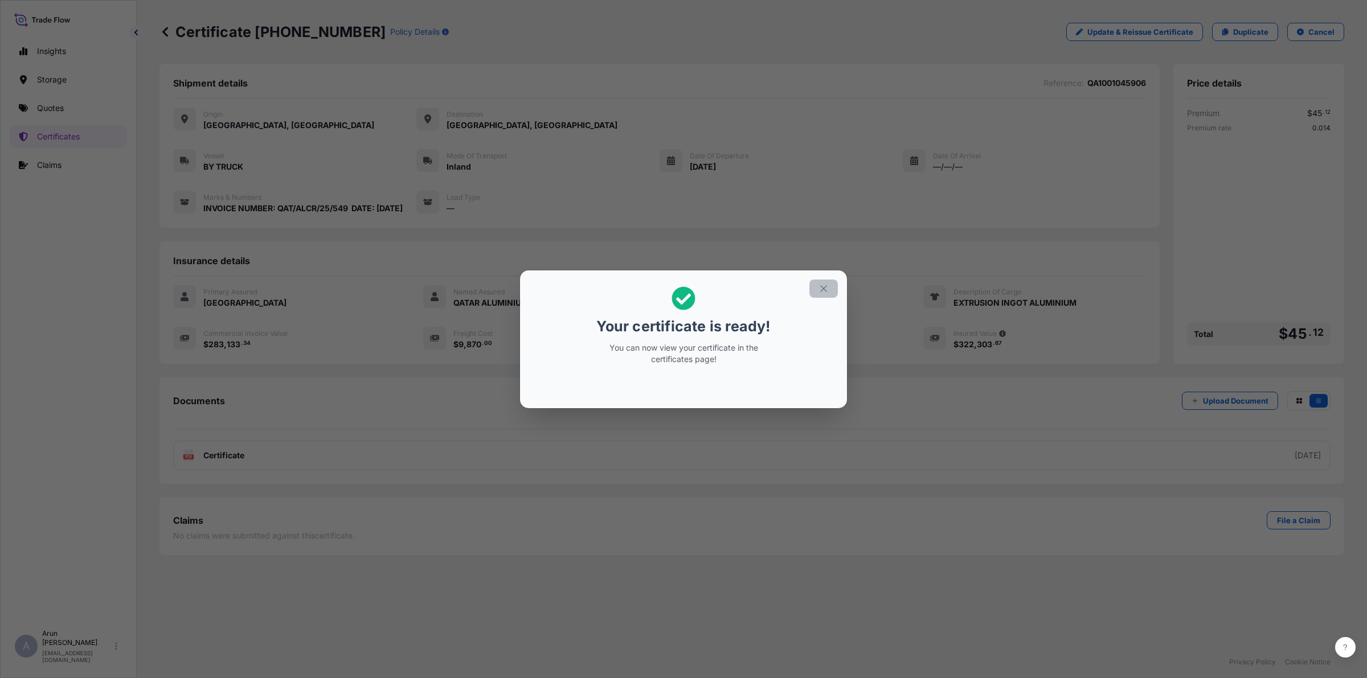
click at [824, 295] on button "button" at bounding box center [823, 289] width 28 height 18
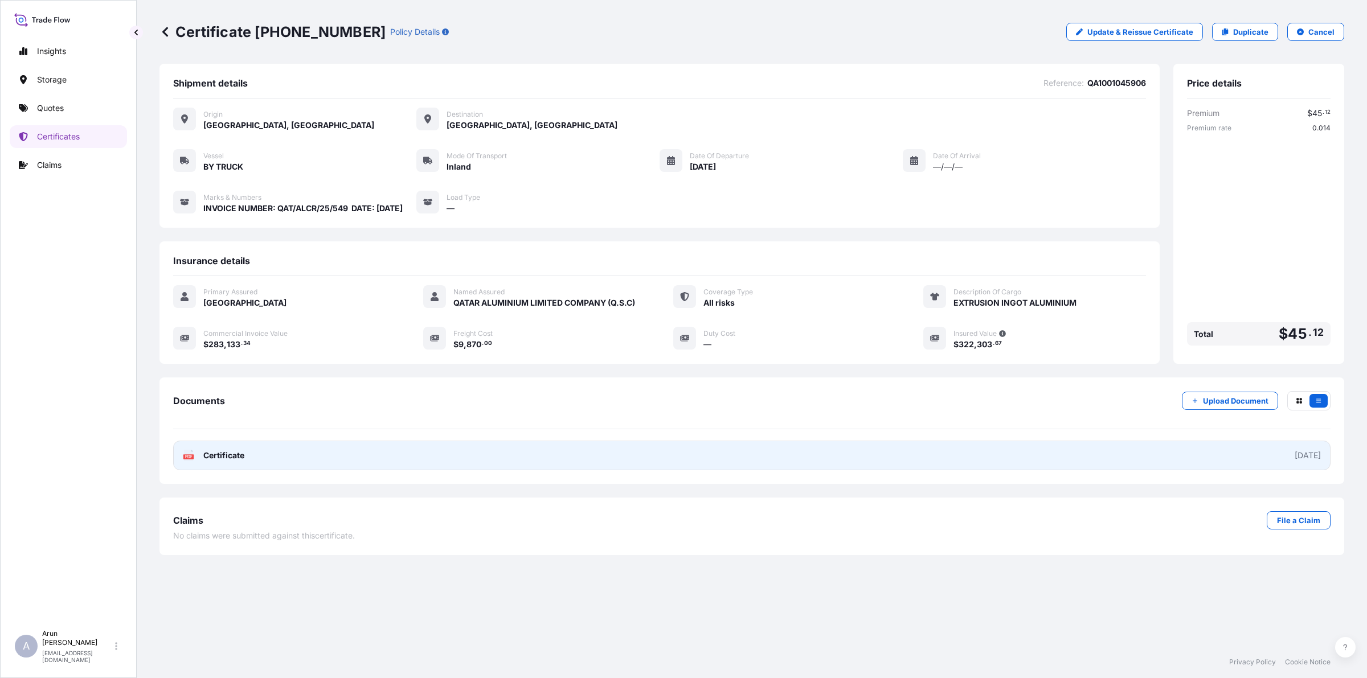
click at [297, 467] on link "PDF Certificate 2025-09-27" at bounding box center [752, 456] width 1158 height 30
